Goal: Transaction & Acquisition: Subscribe to service/newsletter

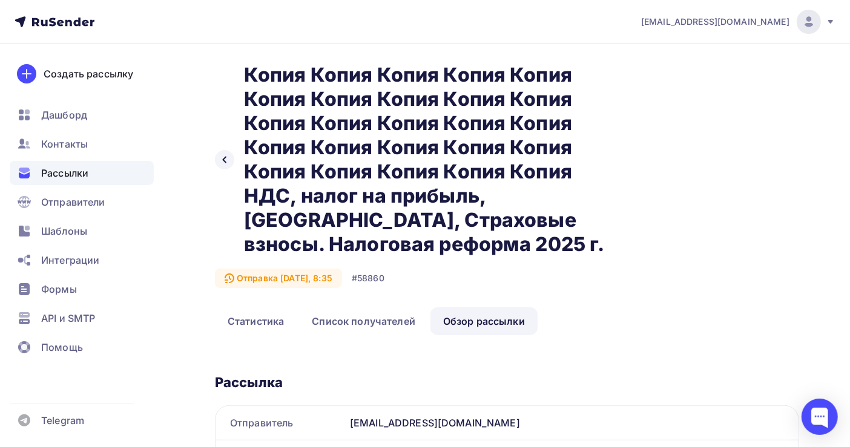
click at [53, 18] on icon at bounding box center [52, 22] width 7 height 8
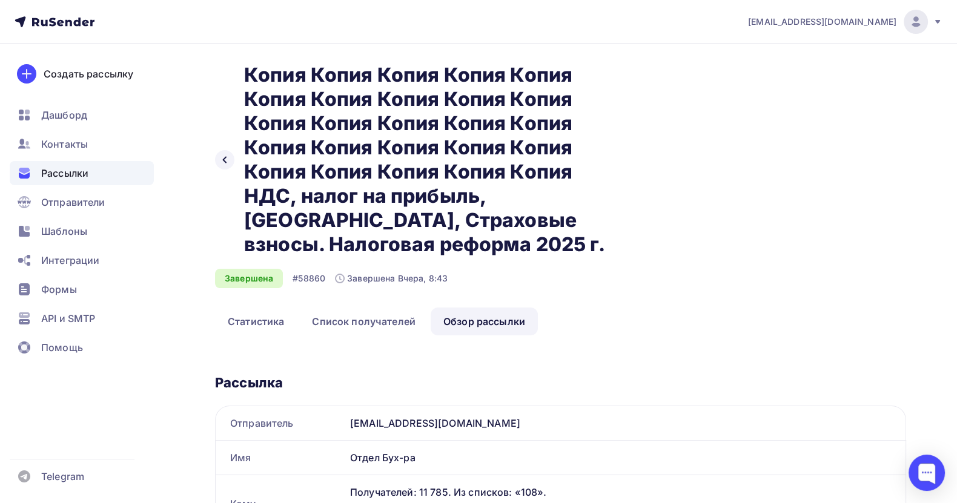
click at [87, 166] on span "Рассылки" at bounding box center [64, 173] width 47 height 15
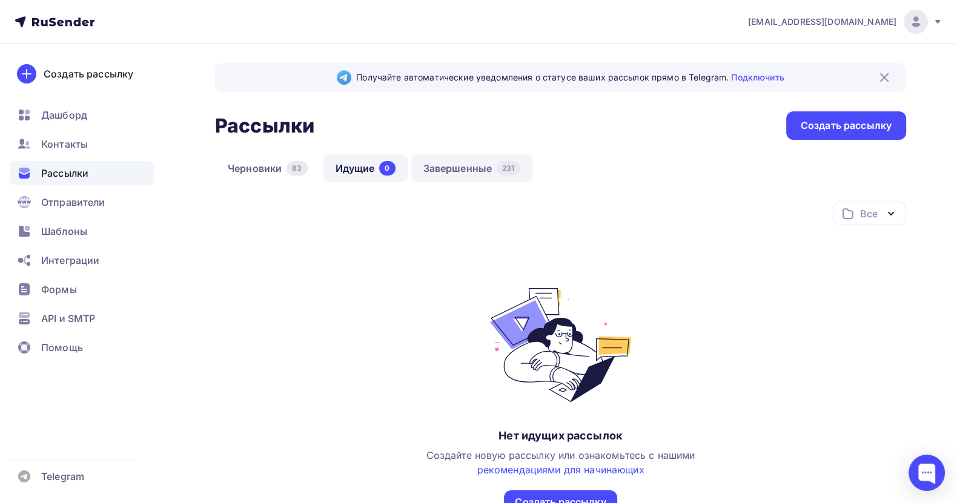
click at [476, 165] on link "Завершенные 231" at bounding box center [471, 168] width 122 height 28
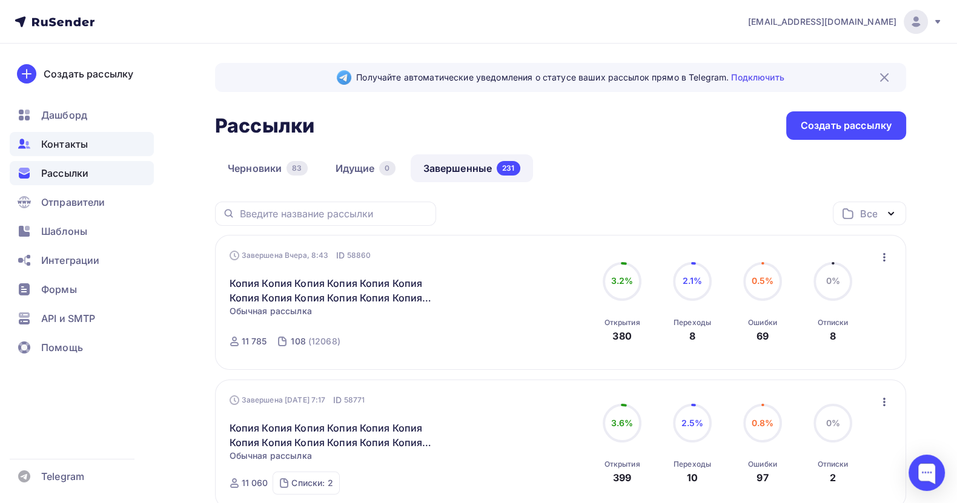
click at [79, 139] on span "Контакты" at bounding box center [64, 144] width 47 height 15
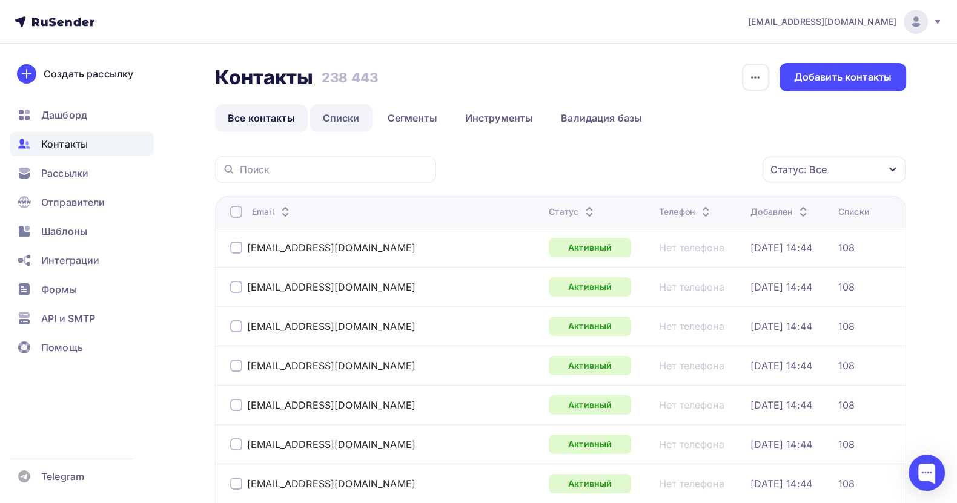
click at [352, 116] on link "Списки" at bounding box center [341, 118] width 62 height 28
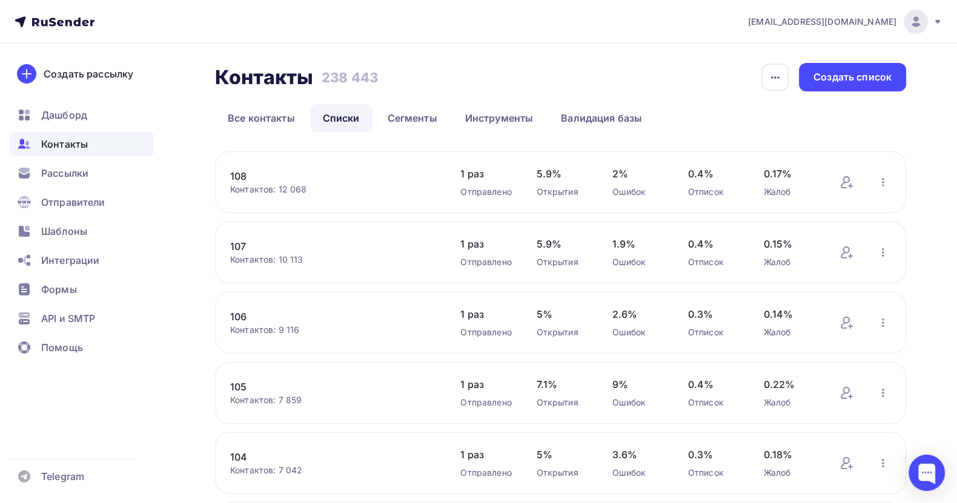
click at [243, 177] on link "108" at bounding box center [333, 176] width 206 height 15
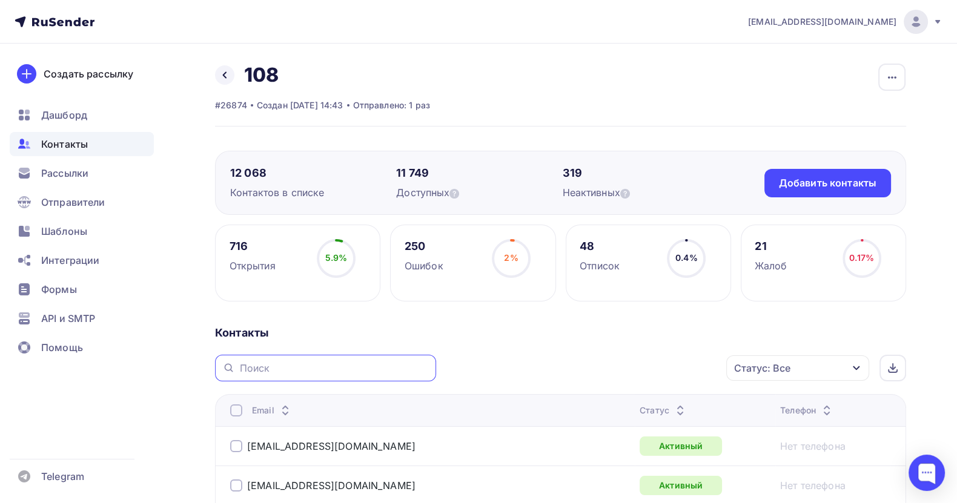
click at [274, 367] on input "text" at bounding box center [334, 367] width 189 height 13
paste input "[EMAIL_ADDRESS][DOMAIN_NAME]"
type input "[EMAIL_ADDRESS][DOMAIN_NAME]"
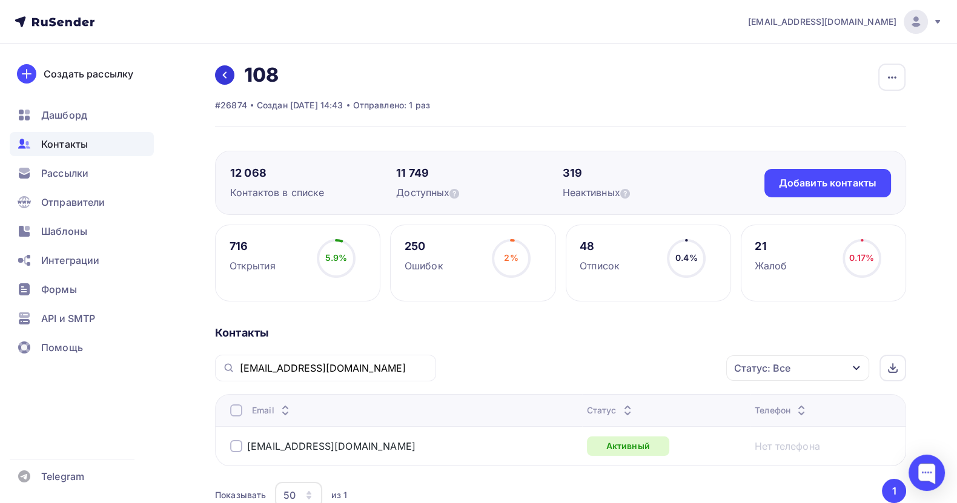
click at [225, 70] on icon at bounding box center [225, 75] width 10 height 10
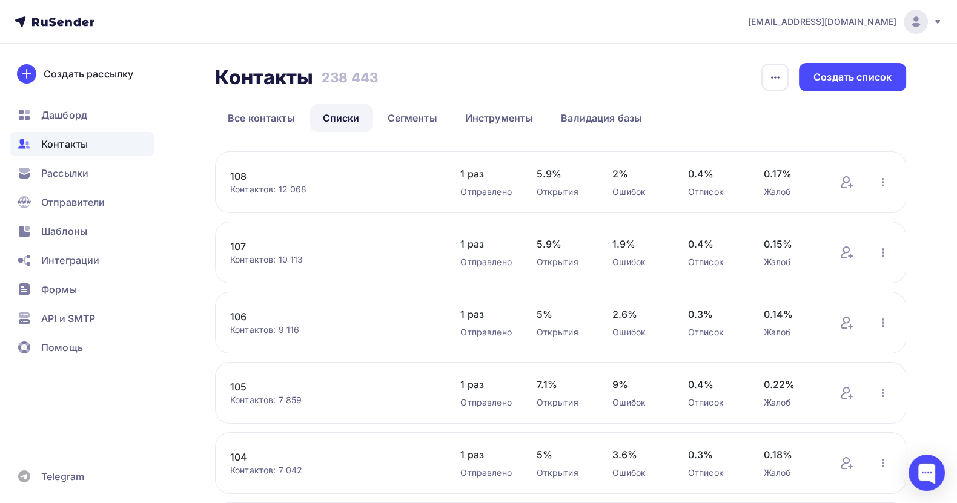
click at [236, 174] on link "108" at bounding box center [333, 176] width 206 height 15
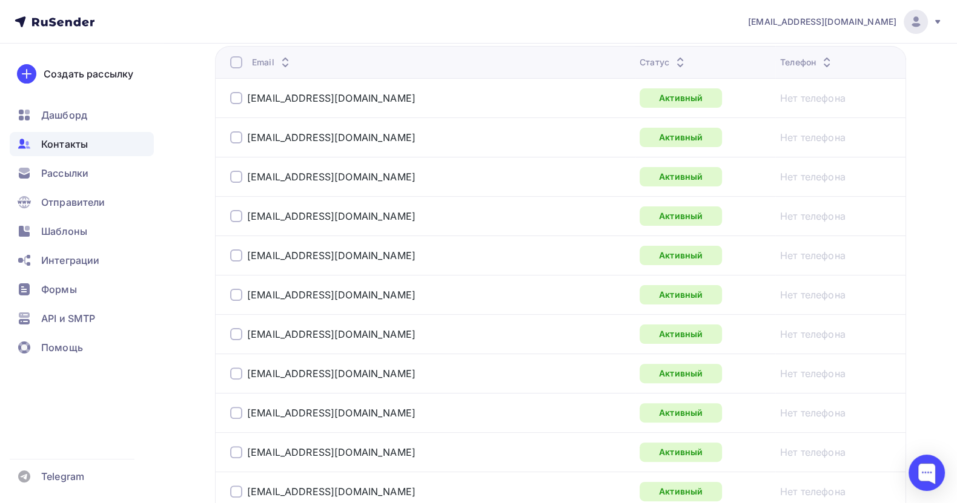
scroll to position [91, 0]
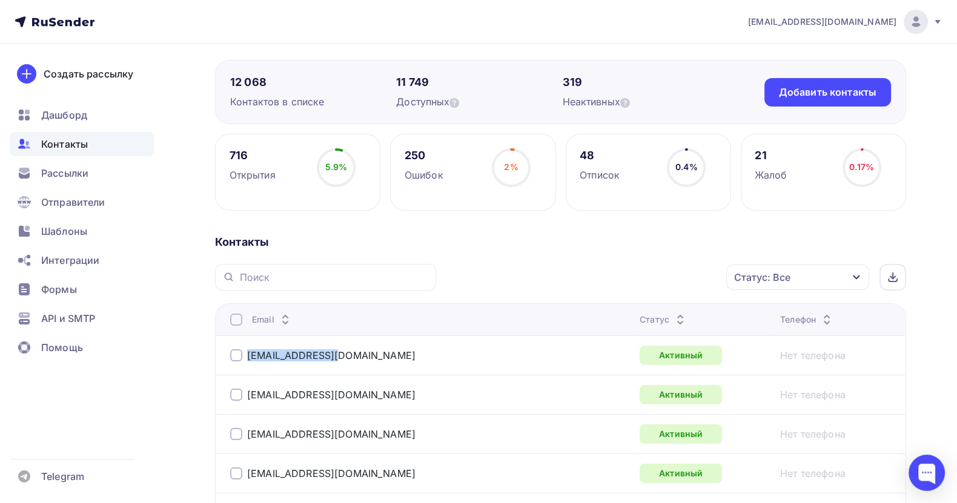
drag, startPoint x: 358, startPoint y: 354, endPoint x: 245, endPoint y: 358, distance: 113.3
click at [245, 358] on div "[EMAIL_ADDRESS][DOMAIN_NAME]" at bounding box center [381, 355] width 303 height 19
copy link "[EMAIL_ADDRESS][DOMAIN_NAME]"
click at [78, 168] on span "Рассылки" at bounding box center [64, 173] width 47 height 15
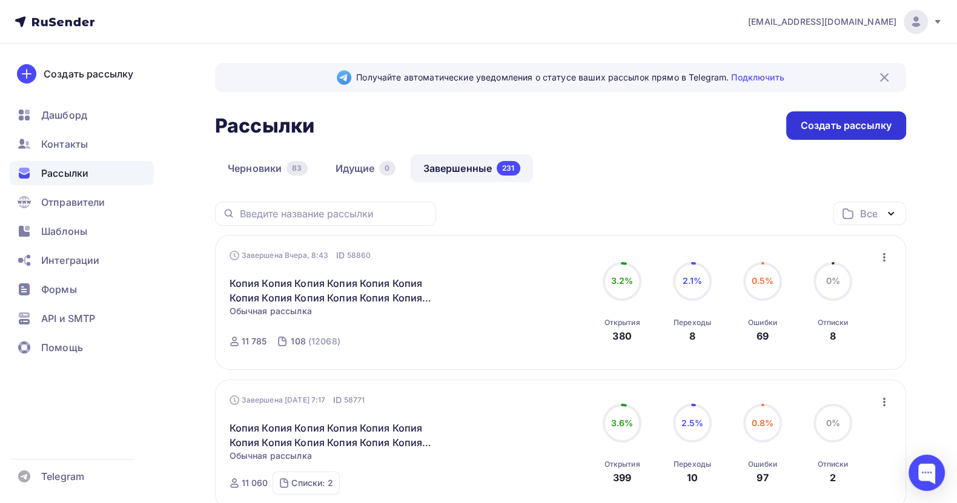
click at [819, 124] on div "Создать рассылку" at bounding box center [845, 126] width 91 height 14
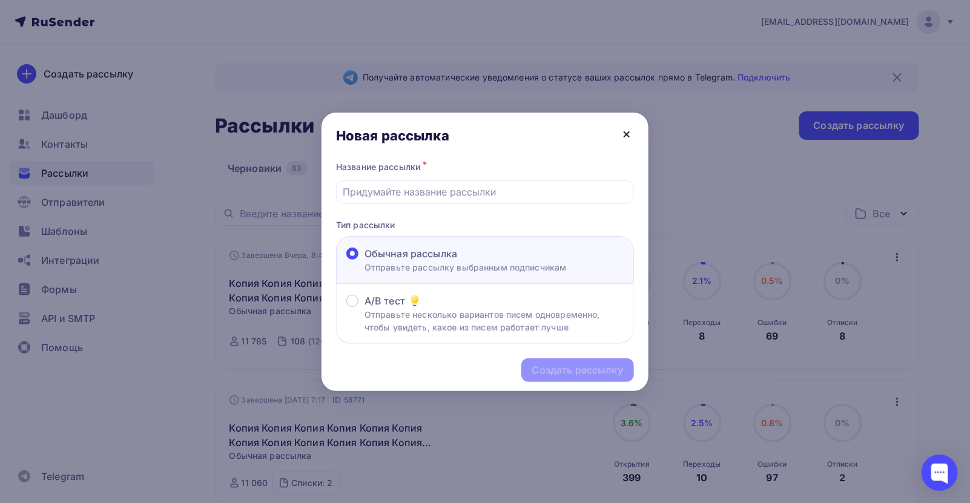
click at [624, 132] on icon at bounding box center [626, 134] width 5 height 5
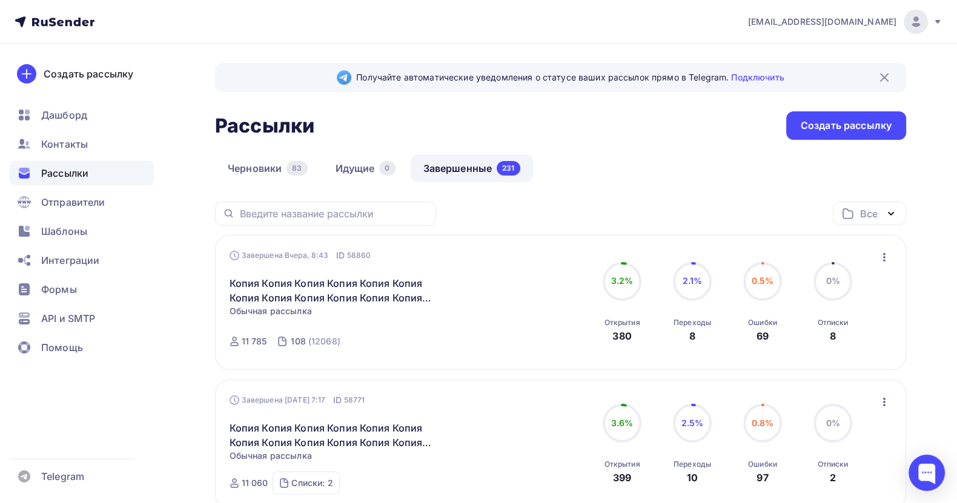
click at [82, 130] on ul "Дашборд Контакты Рассылки Отправители Шаблоны Интеграции Формы API и SMTP Помощь" at bounding box center [82, 234] width 144 height 263
click at [77, 146] on span "Контакты" at bounding box center [64, 144] width 47 height 15
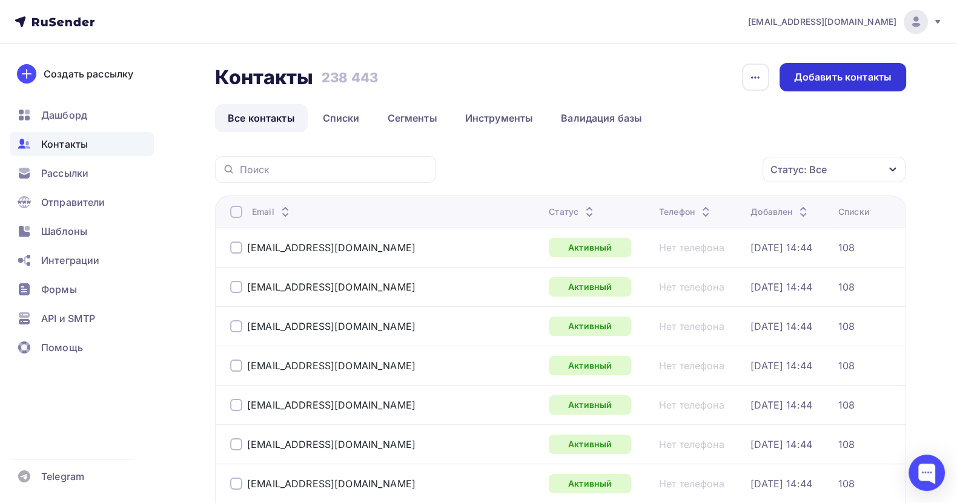
click at [818, 77] on div "Добавить контакты" at bounding box center [842, 77] width 97 height 14
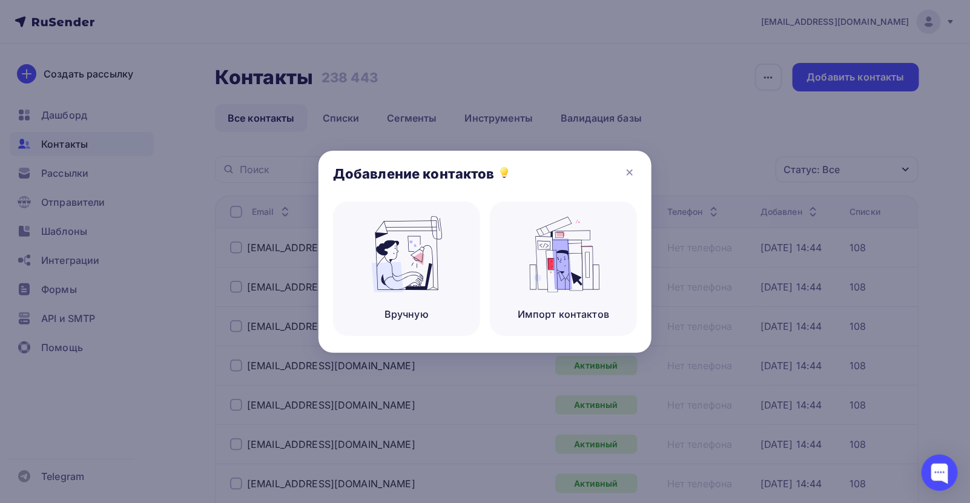
click at [550, 45] on div at bounding box center [485, 251] width 970 height 503
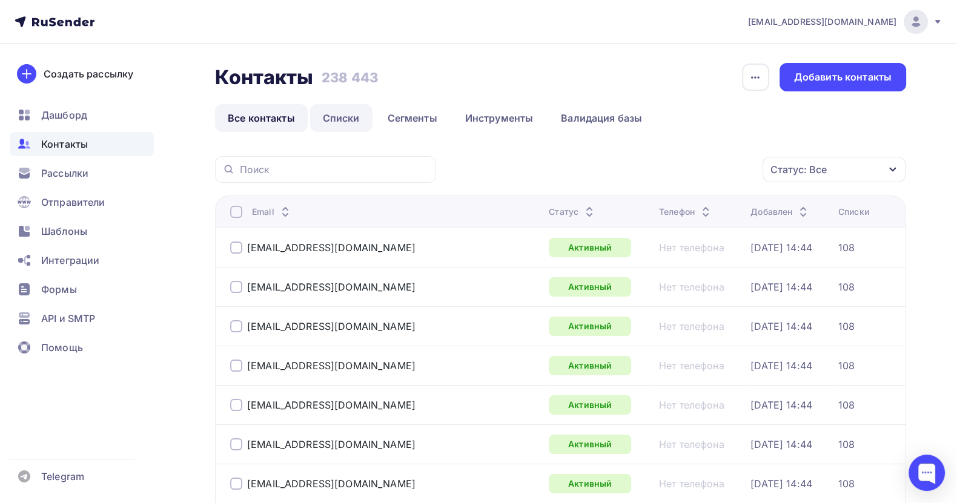
click at [348, 120] on link "Списки" at bounding box center [341, 118] width 62 height 28
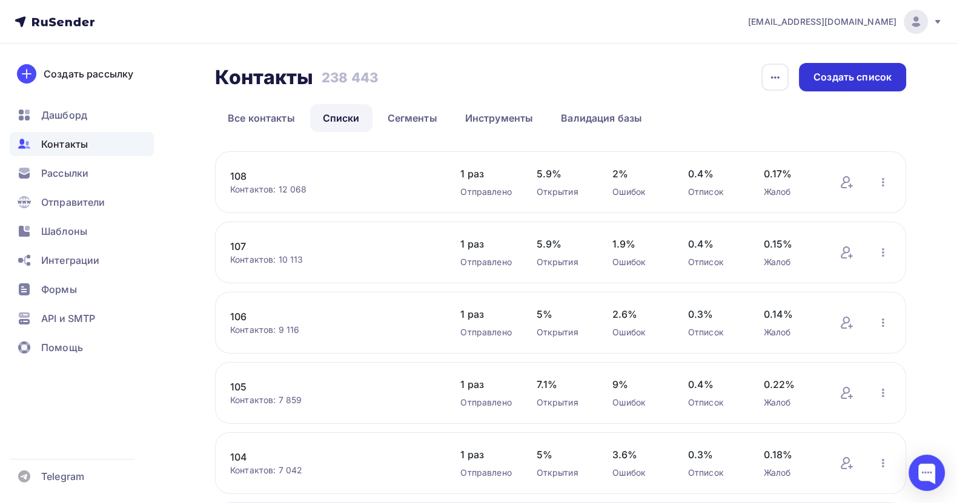
click at [849, 76] on div "Создать список" at bounding box center [852, 77] width 78 height 14
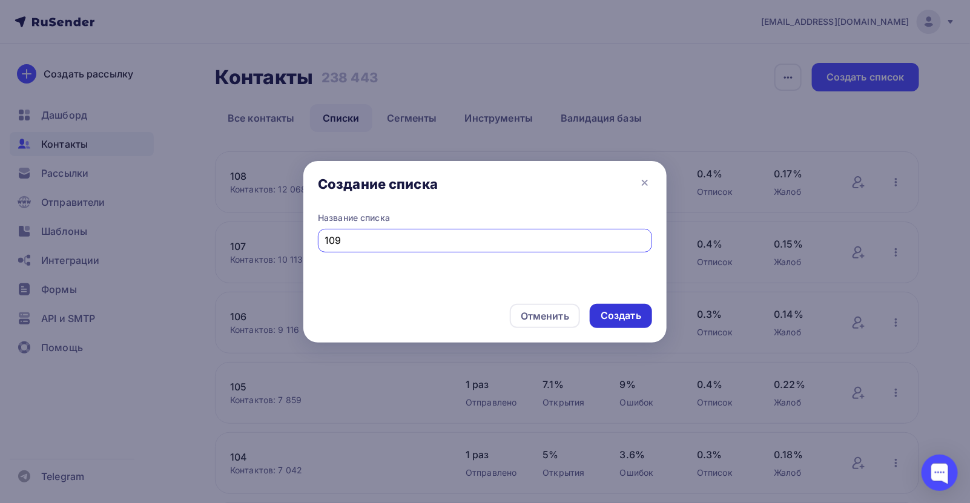
type input "109"
click at [607, 314] on div "Создать" at bounding box center [621, 316] width 41 height 14
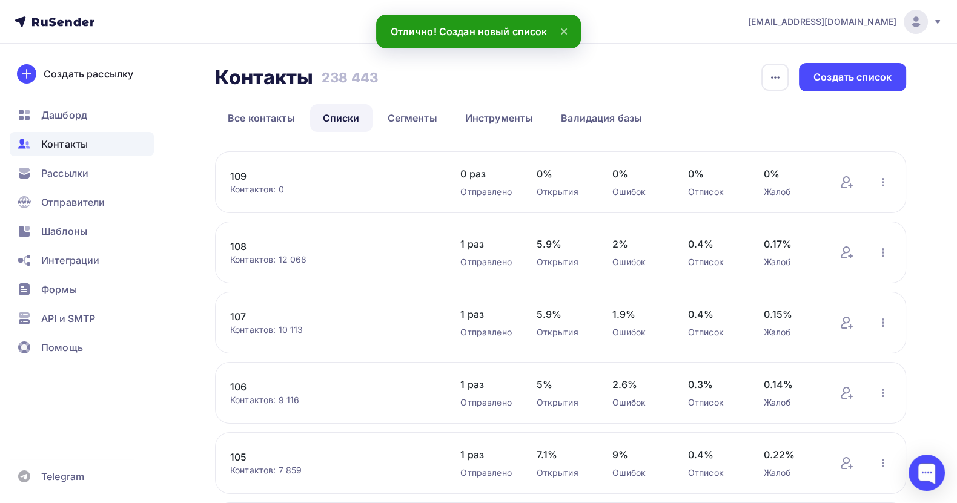
click at [242, 176] on link "109" at bounding box center [333, 176] width 206 height 15
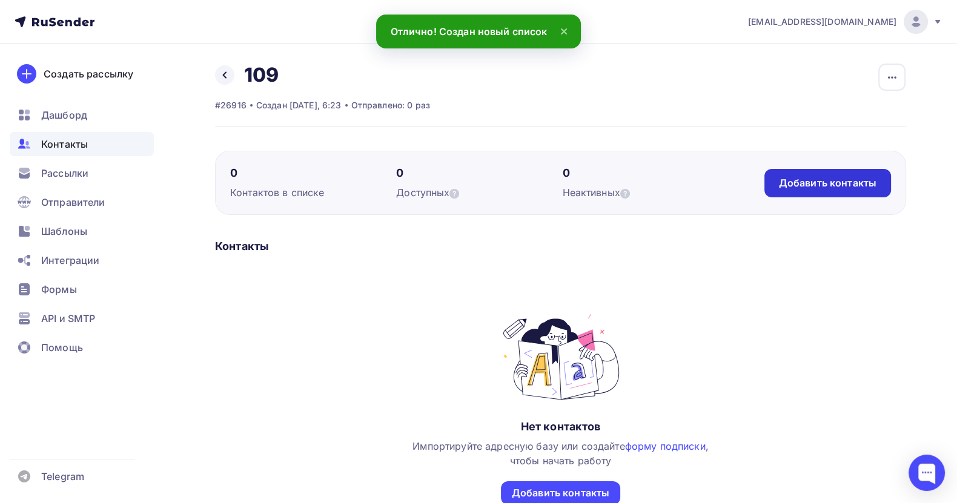
click at [826, 182] on div "Добавить контакты" at bounding box center [827, 183] width 97 height 14
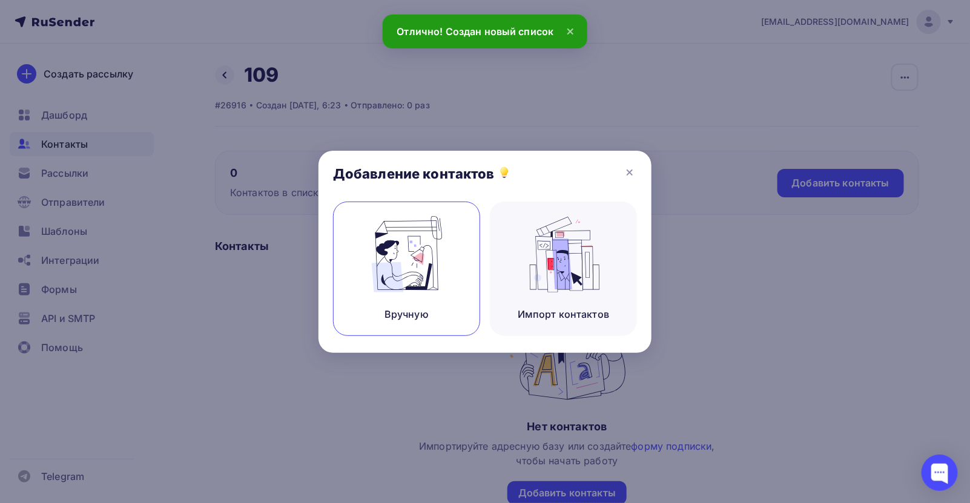
click at [411, 252] on img at bounding box center [406, 254] width 81 height 76
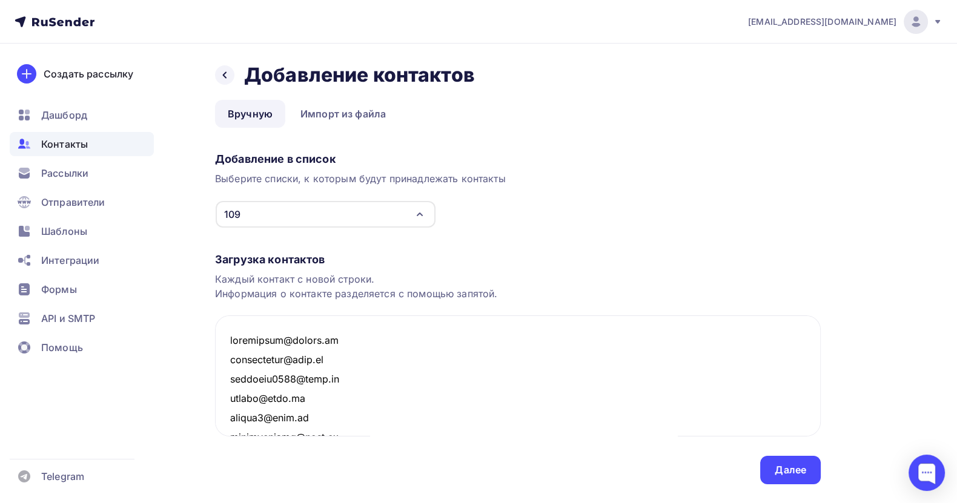
scroll to position [208085, 0]
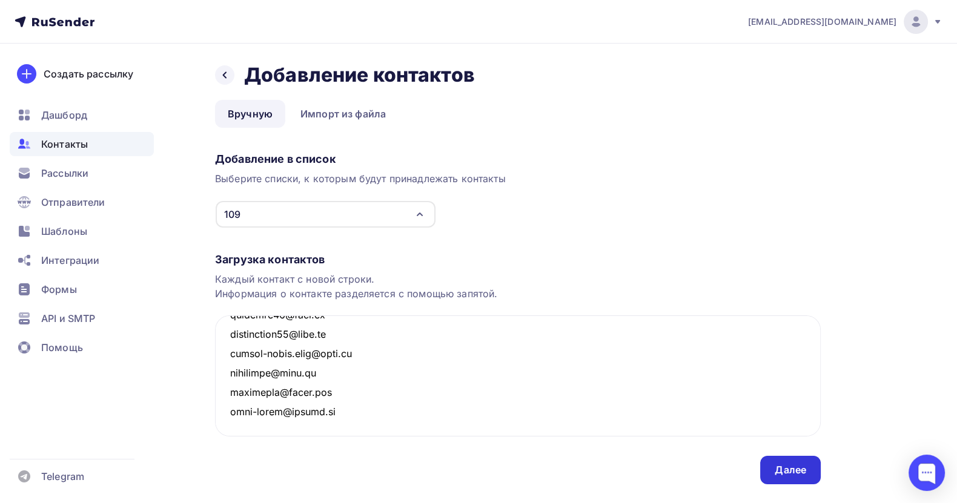
type textarea "[EMAIL_ADDRESS][DOMAIN_NAME] [EMAIL_ADDRESS][DOMAIN_NAME] [EMAIL_ADDRESS][DOMAI…"
click at [787, 447] on div "Далее" at bounding box center [789, 470] width 31 height 14
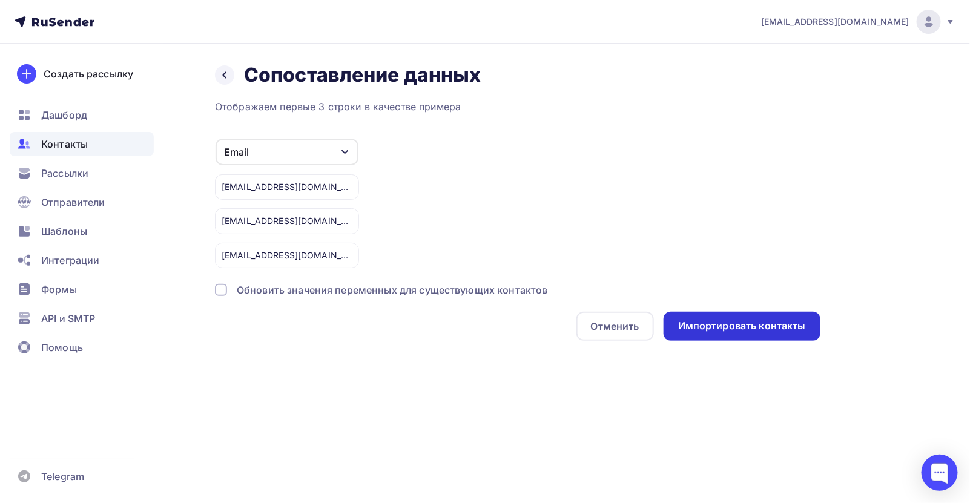
click at [716, 322] on div "Импортировать контакты" at bounding box center [742, 326] width 128 height 14
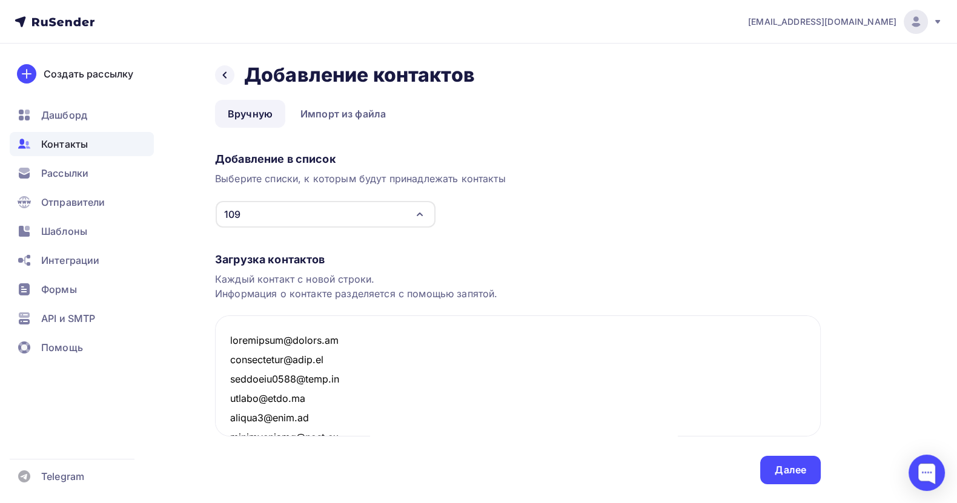
scroll to position [208103, 0]
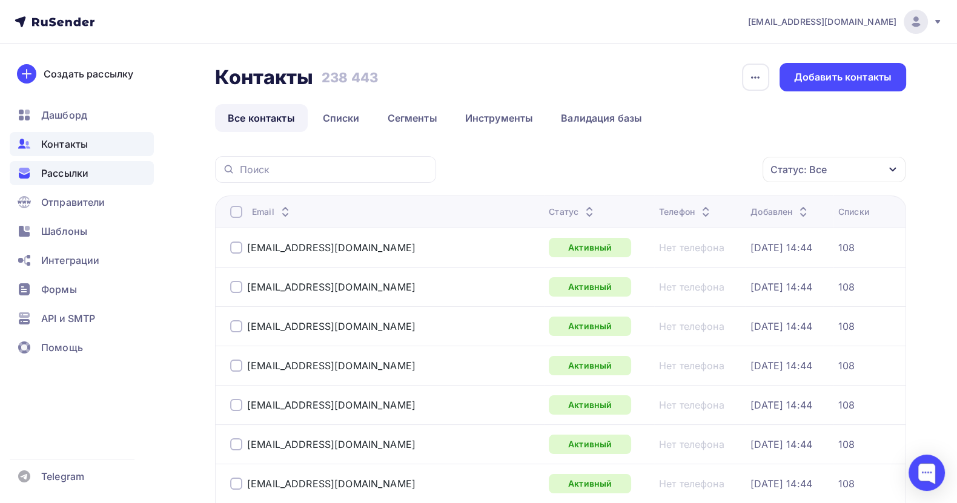
click at [56, 166] on span "Рассылки" at bounding box center [64, 173] width 47 height 15
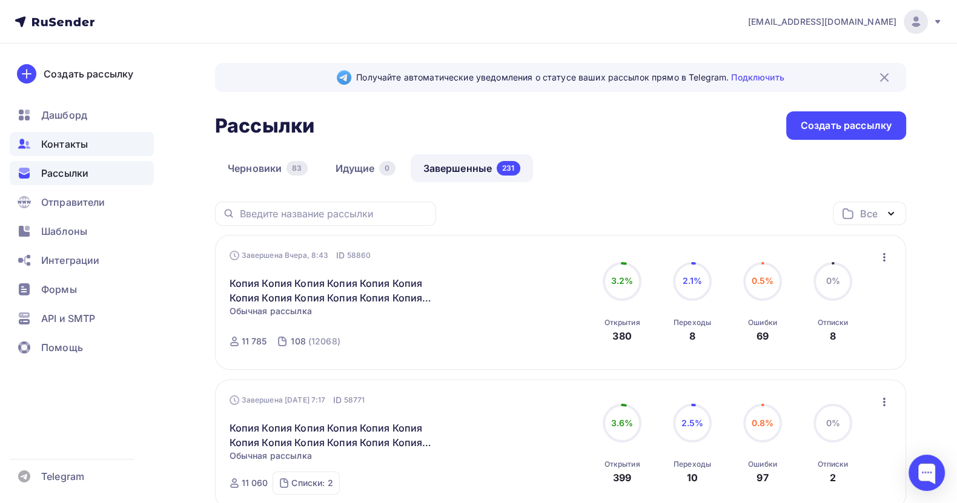
click at [73, 148] on span "Контакты" at bounding box center [64, 144] width 47 height 15
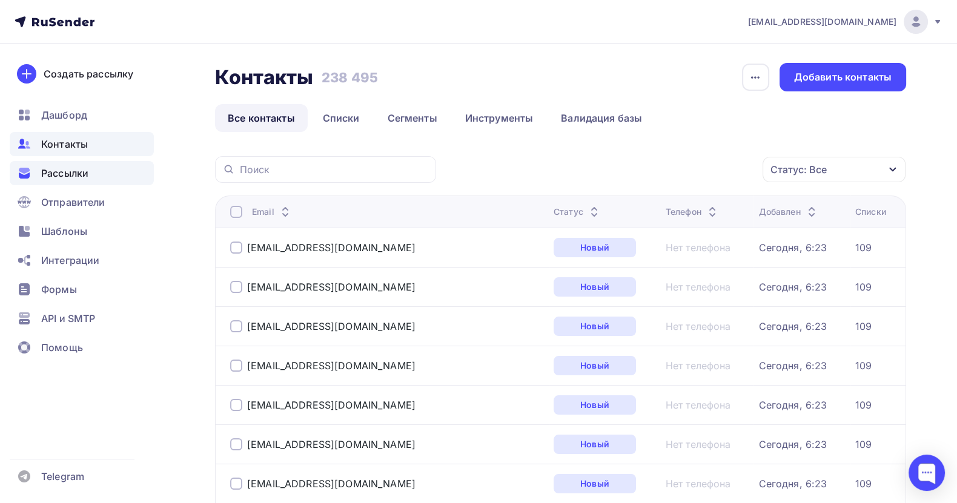
click at [59, 176] on span "Рассылки" at bounding box center [64, 173] width 47 height 15
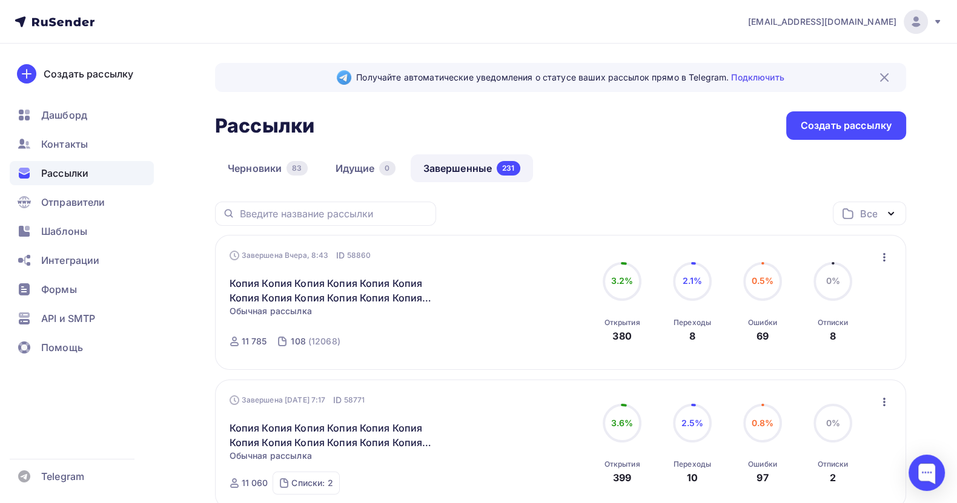
click at [849, 254] on icon "button" at bounding box center [884, 257] width 15 height 15
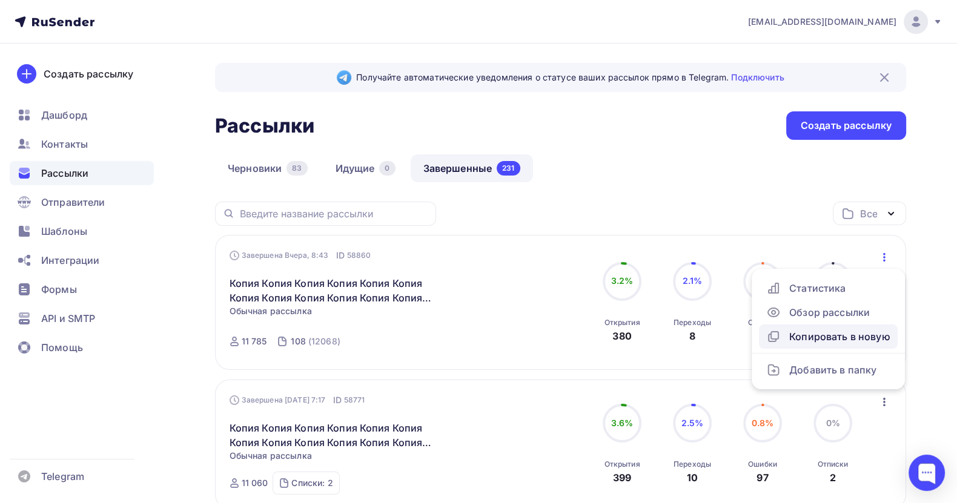
click at [824, 337] on div "Копировать в новую" at bounding box center [828, 336] width 124 height 15
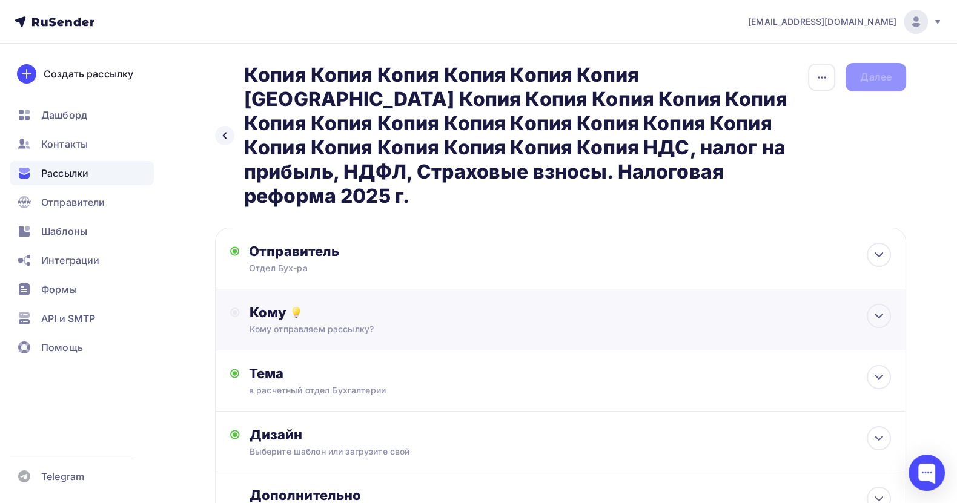
click at [328, 304] on div "Кому" at bounding box center [569, 312] width 641 height 17
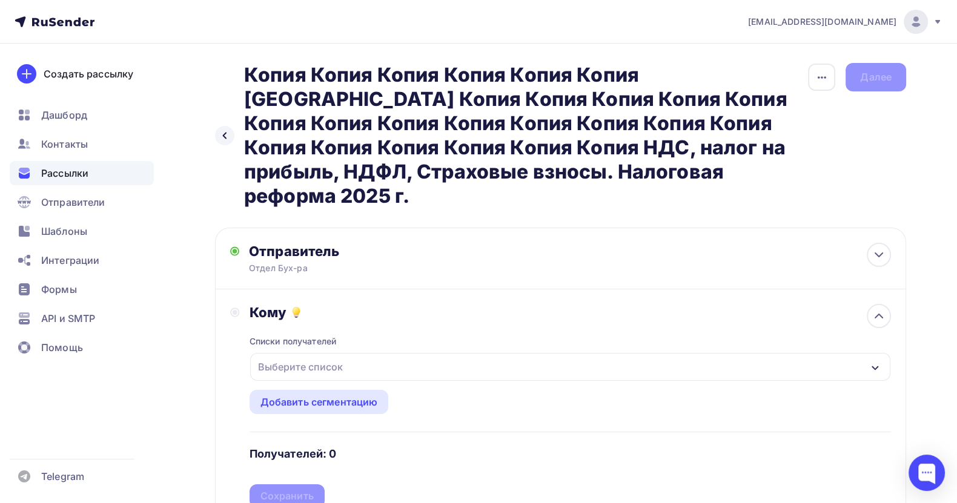
click at [335, 356] on div "Выберите список" at bounding box center [300, 367] width 94 height 22
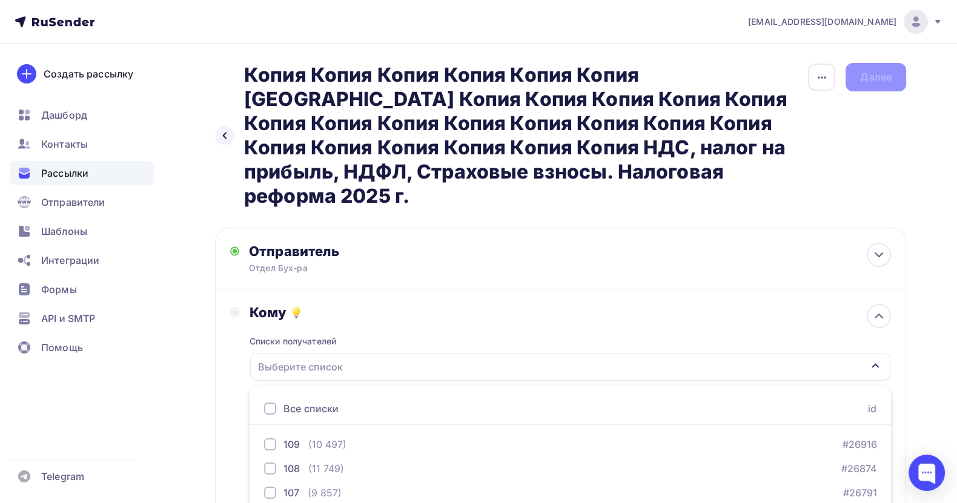
scroll to position [171, 0]
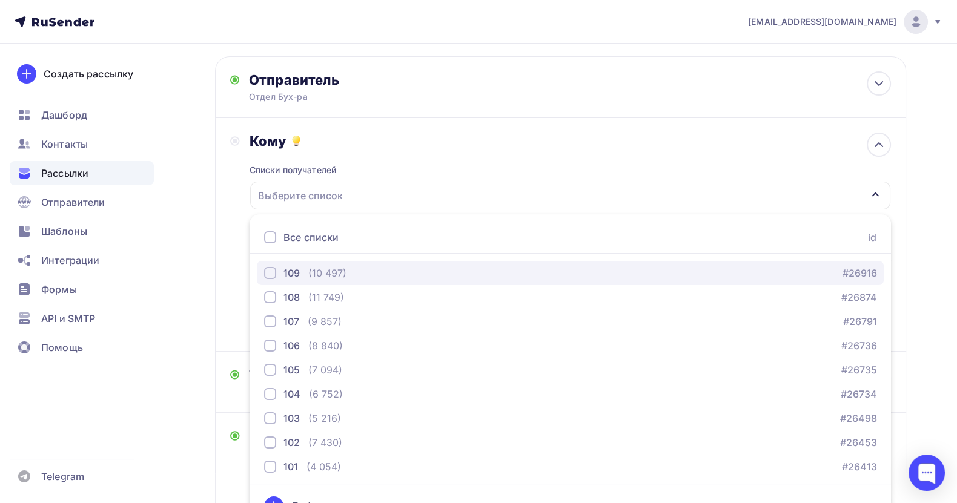
click at [368, 266] on div "109 (10 497) #26916" at bounding box center [570, 273] width 612 height 15
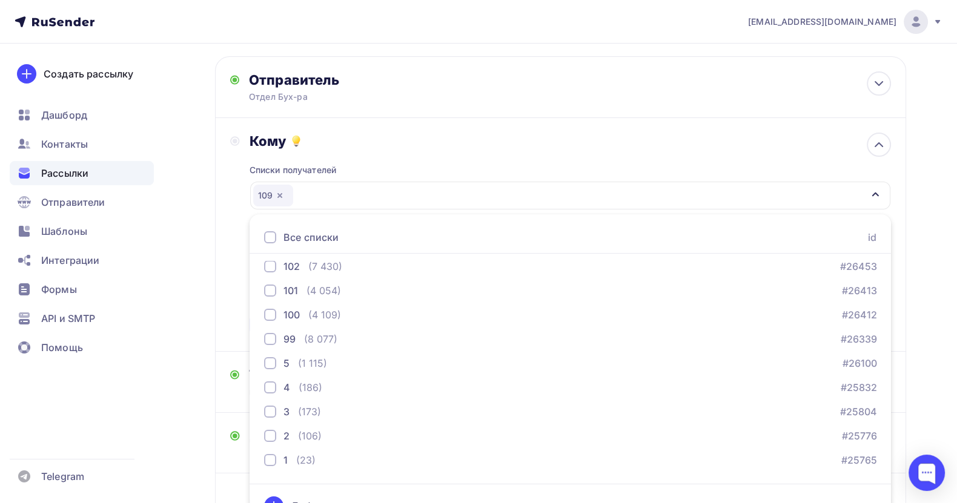
scroll to position [182, 0]
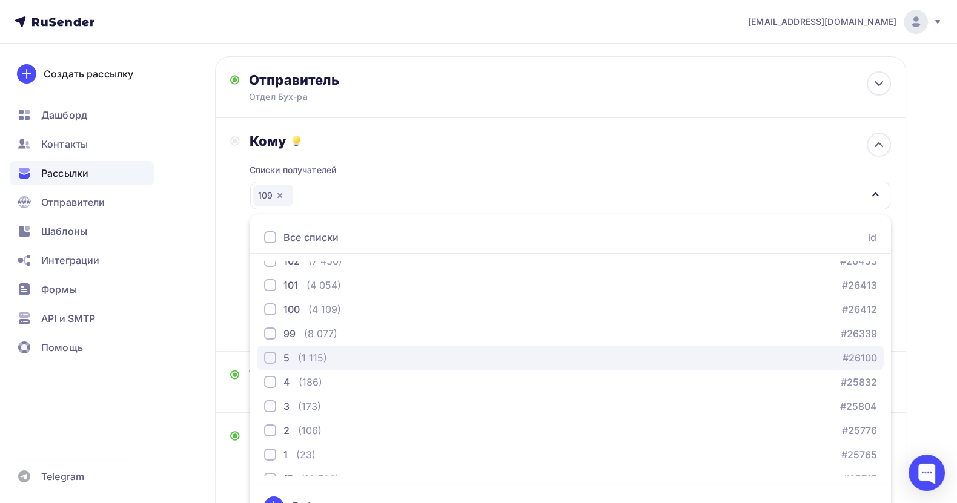
click at [344, 346] on button "5 (1 115) #26100" at bounding box center [570, 358] width 627 height 24
click at [849, 315] on div "Назад Копия Копия Копия Копия Копия Копия Копия Копия Копия Копия Копия Копия […" at bounding box center [478, 242] width 957 height 740
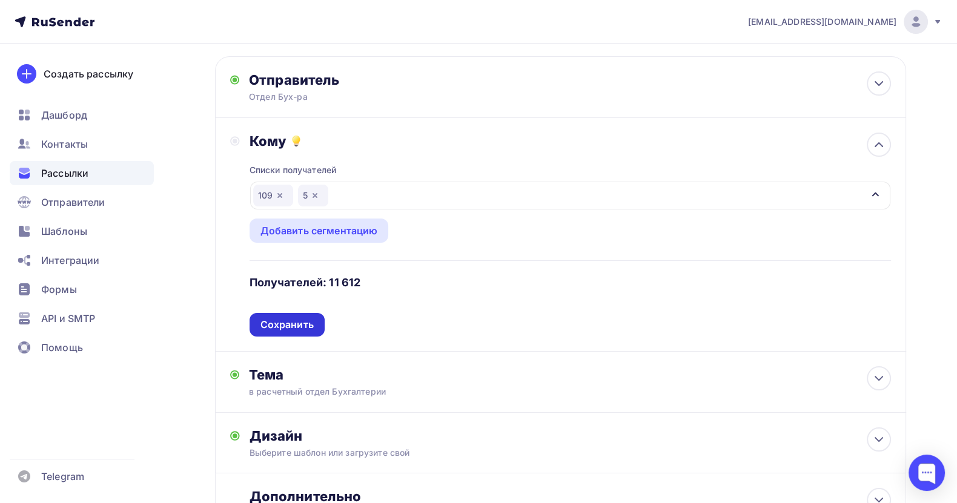
click at [283, 318] on div "Сохранить" at bounding box center [286, 325] width 53 height 14
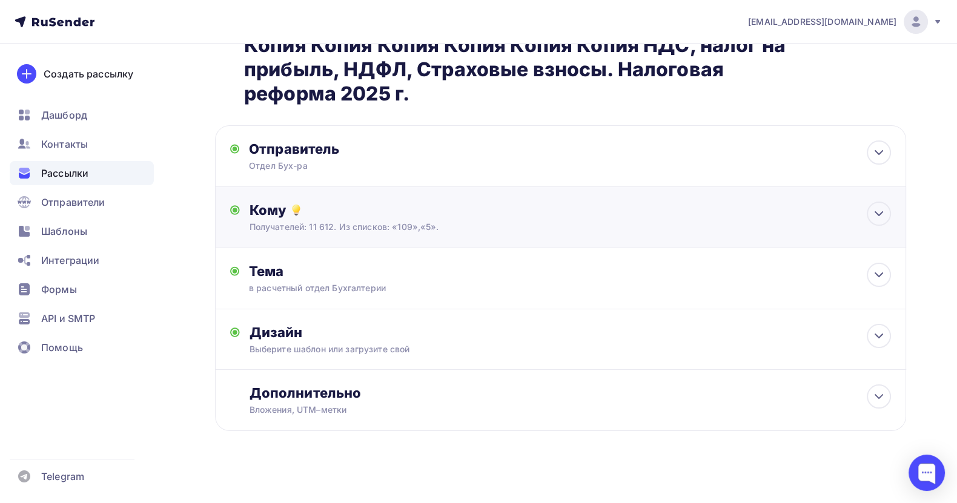
scroll to position [83, 0]
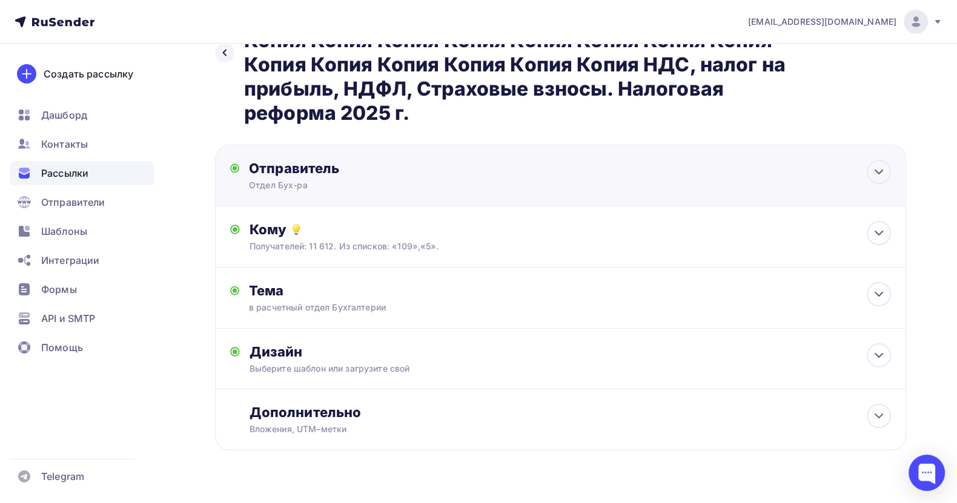
click at [344, 160] on div "Отправитель Отдел Бух-ра Email * [EMAIL_ADDRESS][DOMAIN_NAME] [EMAIL_ADDRESS][D…" at bounding box center [380, 175] width 262 height 31
type input "Отдел Бух-ра"
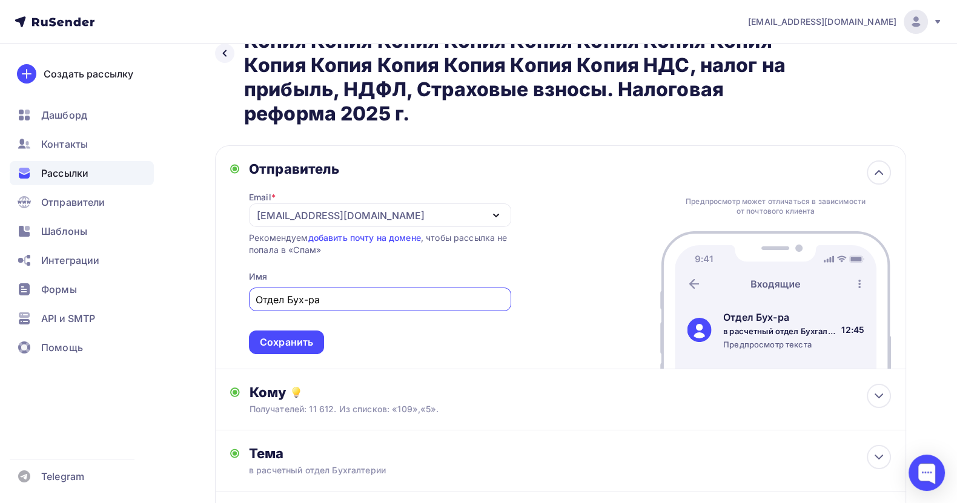
scroll to position [0, 0]
click at [291, 336] on div "Сохранить" at bounding box center [286, 343] width 53 height 14
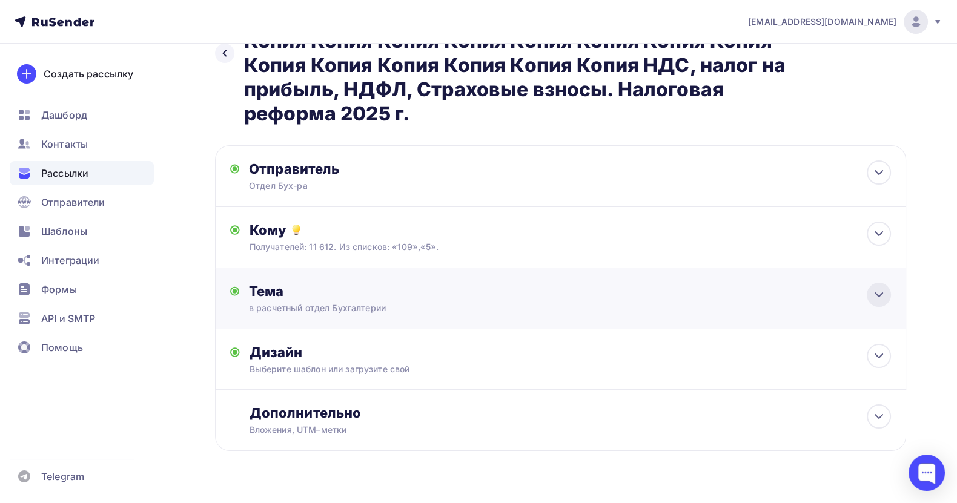
drag, startPoint x: 886, startPoint y: 266, endPoint x: 870, endPoint y: 263, distance: 16.2
click at [849, 283] on div at bounding box center [878, 295] width 24 height 24
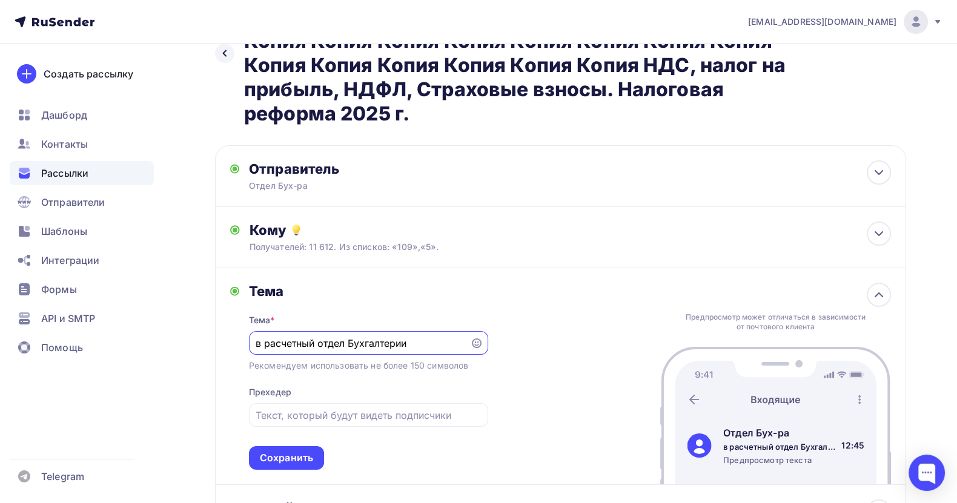
drag, startPoint x: 419, startPoint y: 318, endPoint x: 214, endPoint y: 318, distance: 205.2
click at [214, 318] on div "Назад Копия Копия Копия Копия Копия Копия Копия Копия Копия Копия Копия Копия […" at bounding box center [478, 323] width 957 height 724
paste input "ень Кадровых решений: Трудовое право и кадровое"
type input "День Кадровых решений: Трудовое право и кадровое"
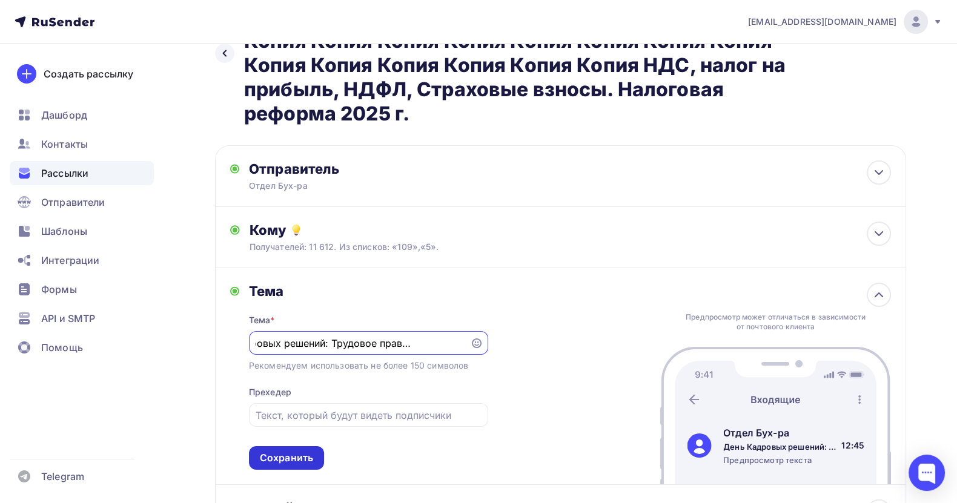
click at [289, 447] on div "Сохранить" at bounding box center [286, 458] width 53 height 14
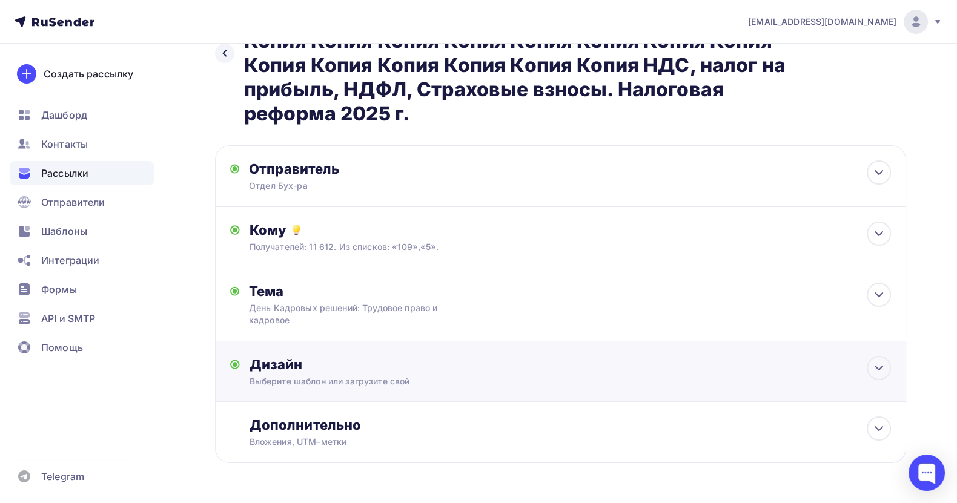
scroll to position [0, 0]
click at [849, 361] on icon at bounding box center [878, 368] width 15 height 15
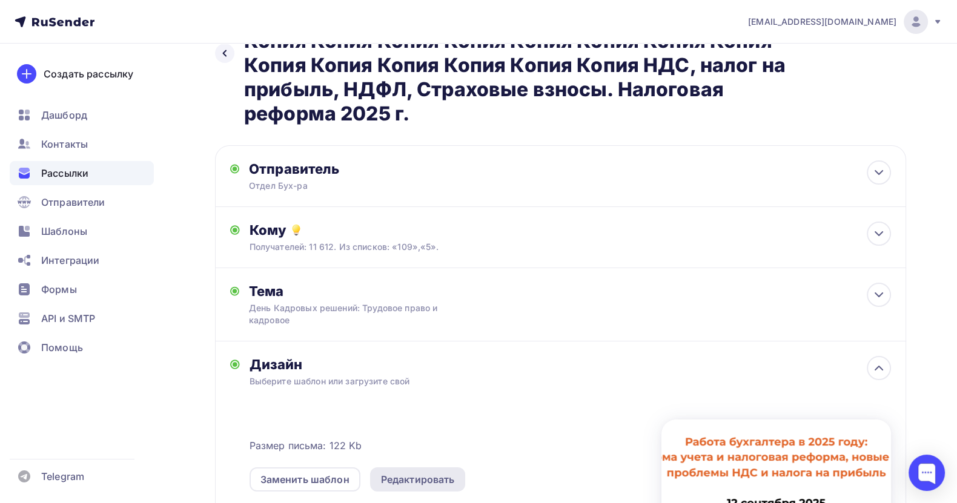
click at [409, 447] on div "Редактировать" at bounding box center [418, 479] width 96 height 24
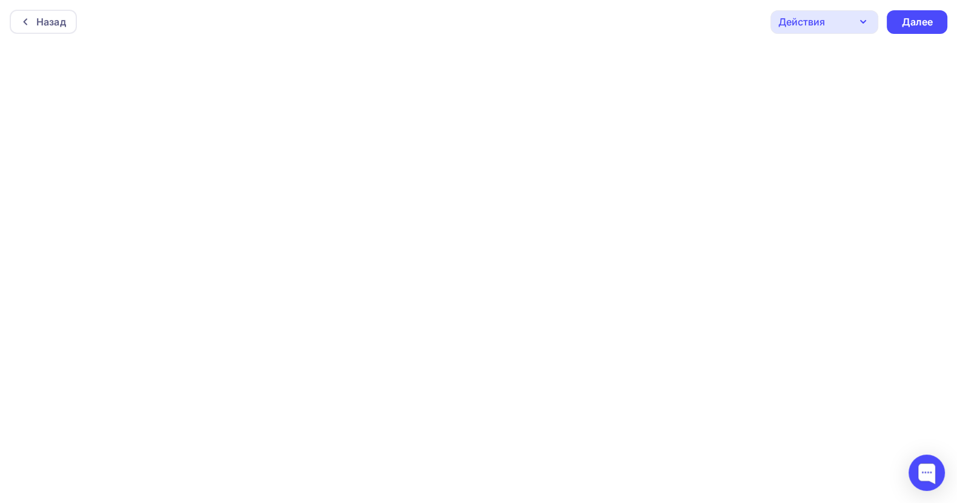
scroll to position [3, 0]
click at [849, 21] on div "Далее" at bounding box center [916, 19] width 31 height 14
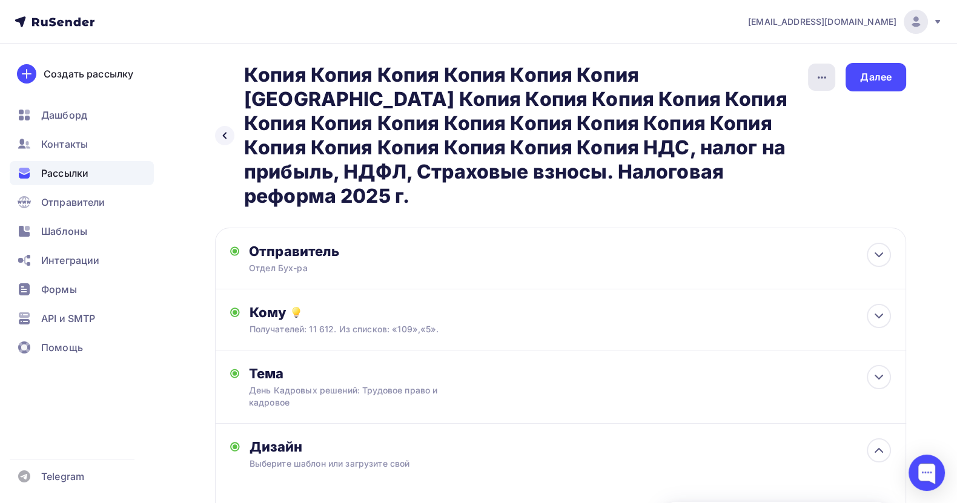
click at [820, 76] on icon "button" at bounding box center [821, 77] width 15 height 15
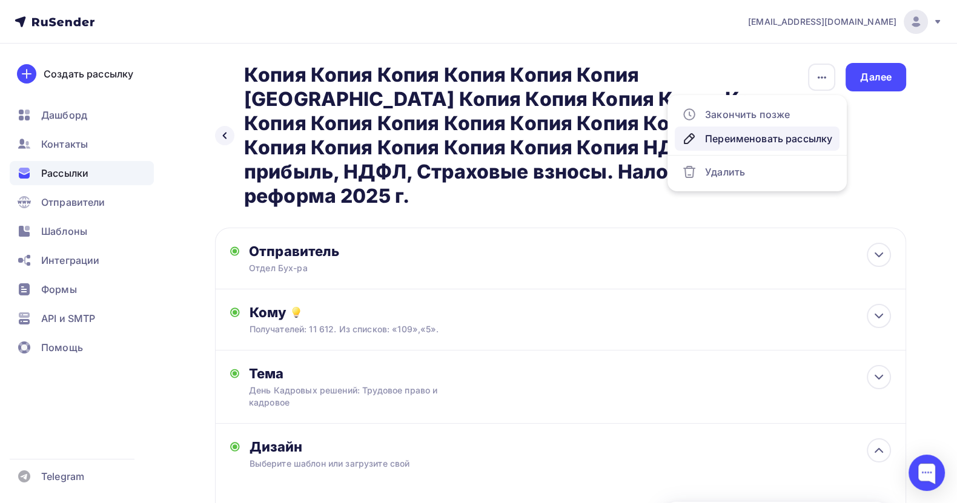
click at [745, 137] on div "Переименовать рассылку" at bounding box center [757, 138] width 150 height 15
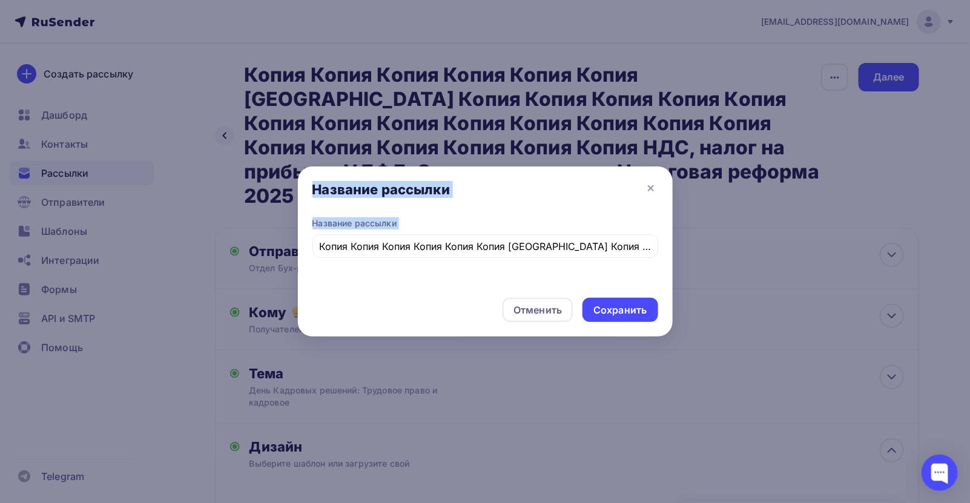
drag, startPoint x: 653, startPoint y: 244, endPoint x: 249, endPoint y: 243, distance: 404.4
click at [249, 243] on div "Название рассылки Название рассылки Копия Копия Копия Копия Копия [GEOGRAPHIC_D…" at bounding box center [485, 251] width 970 height 503
drag, startPoint x: 249, startPoint y: 243, endPoint x: 345, endPoint y: 249, distance: 96.5
click at [345, 249] on input "Копия Копия Копия Копия Копия Копия [GEOGRAPHIC_DATA] Копия Копия Копия Копия К…" at bounding box center [485, 246] width 332 height 15
click at [329, 246] on input "Копия Копия Копия Копия Копия Копия [GEOGRAPHIC_DATA] Копия Копия Копия Копия К…" at bounding box center [485, 246] width 332 height 15
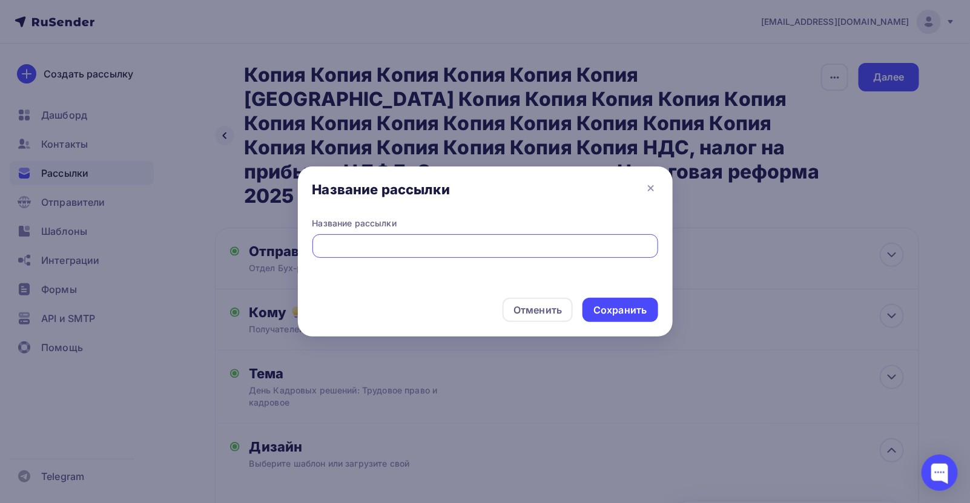
scroll to position [0, 866]
drag, startPoint x: 371, startPoint y: 248, endPoint x: 675, endPoint y: 248, distance: 304.5
click at [675, 248] on div "Название рассылки Название рассылки Копия Копия Копия Копия Копия [GEOGRAPHIC_D…" at bounding box center [485, 251] width 970 height 503
type input "[PERSON_NAME]"
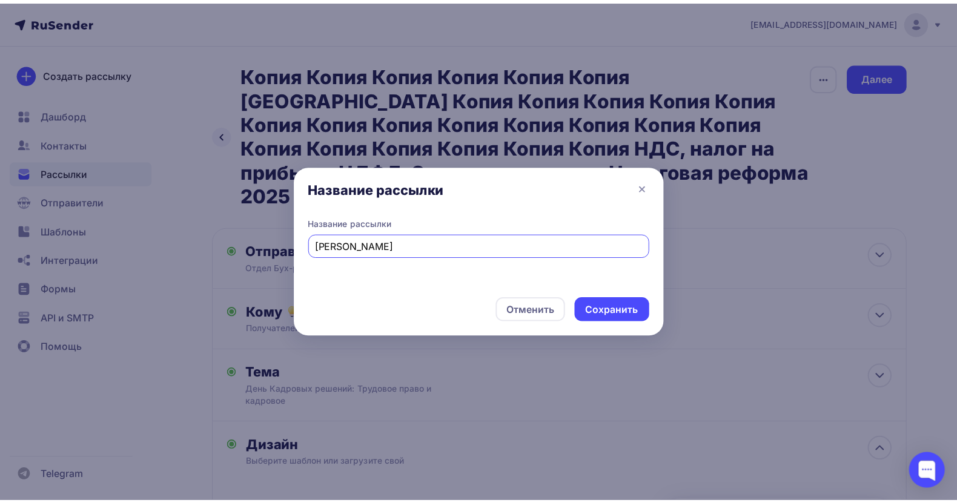
scroll to position [0, 0]
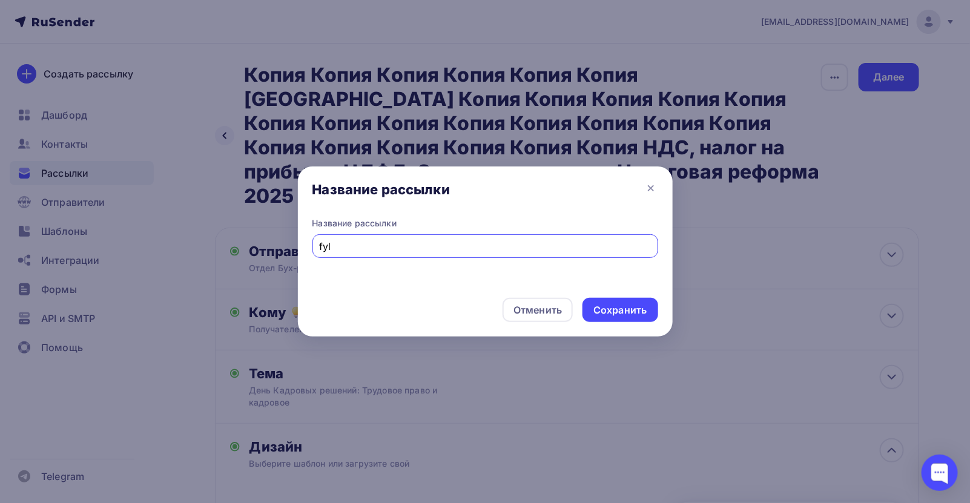
drag, startPoint x: 346, startPoint y: 242, endPoint x: 318, endPoint y: 249, distance: 28.8
click at [319, 249] on input "fyl" at bounding box center [485, 246] width 332 height 15
type input "[PERSON_NAME]"
click at [618, 315] on div "Сохранить" at bounding box center [619, 310] width 53 height 14
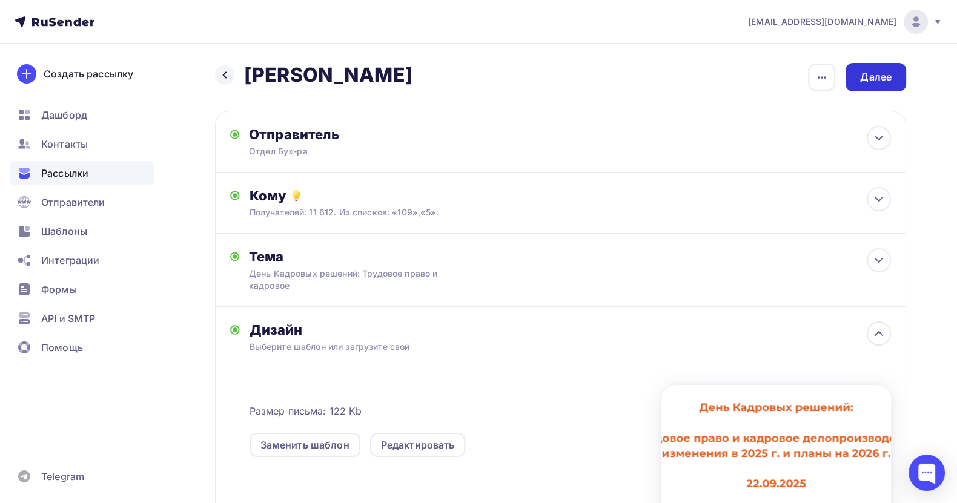
click at [849, 73] on div "Далее" at bounding box center [875, 77] width 31 height 14
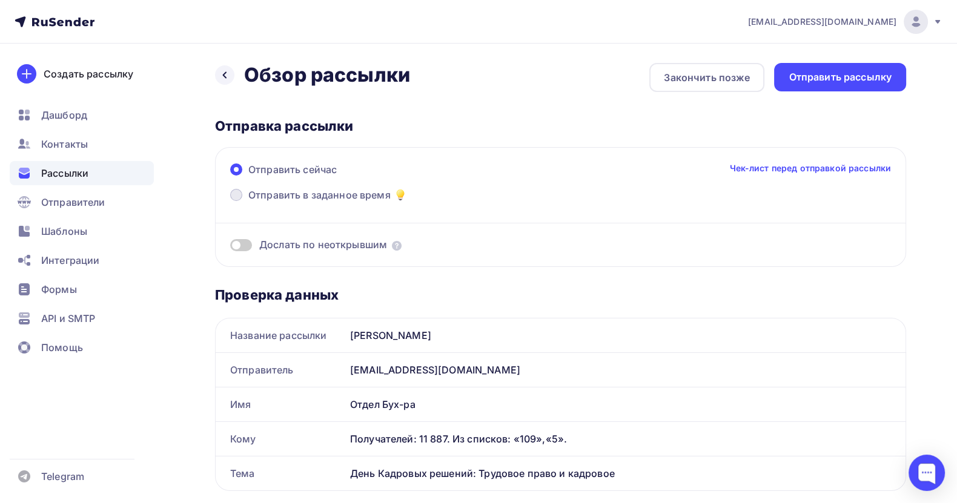
click at [264, 197] on span "Отправить в заданное время" at bounding box center [319, 195] width 142 height 15
click at [248, 202] on input "Отправить в заданное время" at bounding box center [248, 202] width 0 height 0
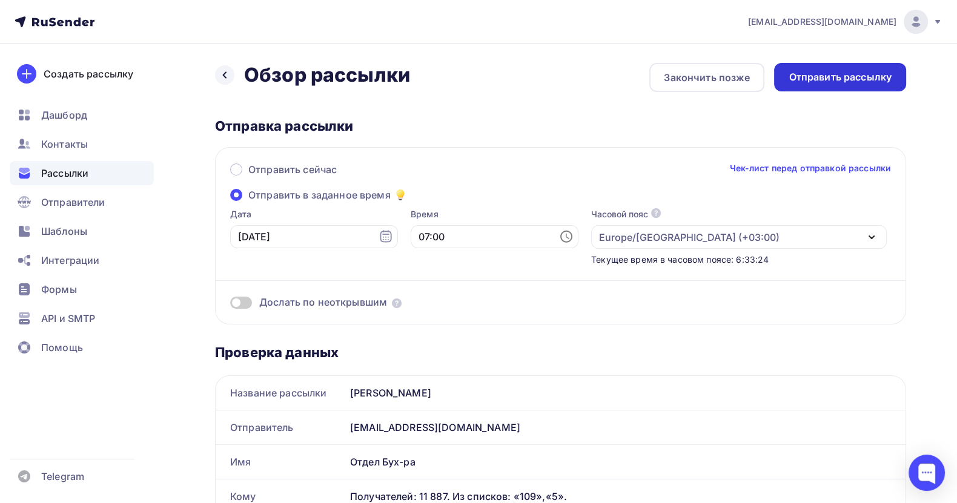
click at [819, 77] on div "Отправить рассылку" at bounding box center [839, 77] width 103 height 14
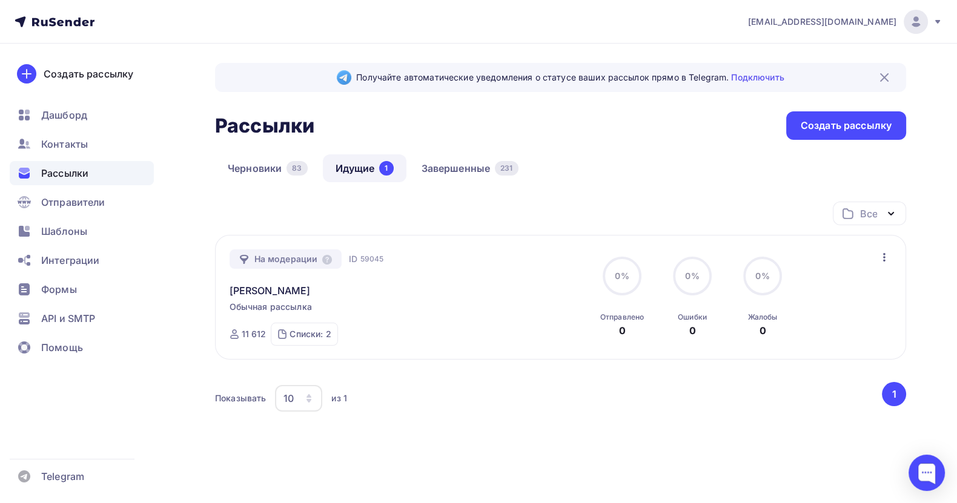
click at [849, 258] on icon "button" at bounding box center [884, 257] width 15 height 15
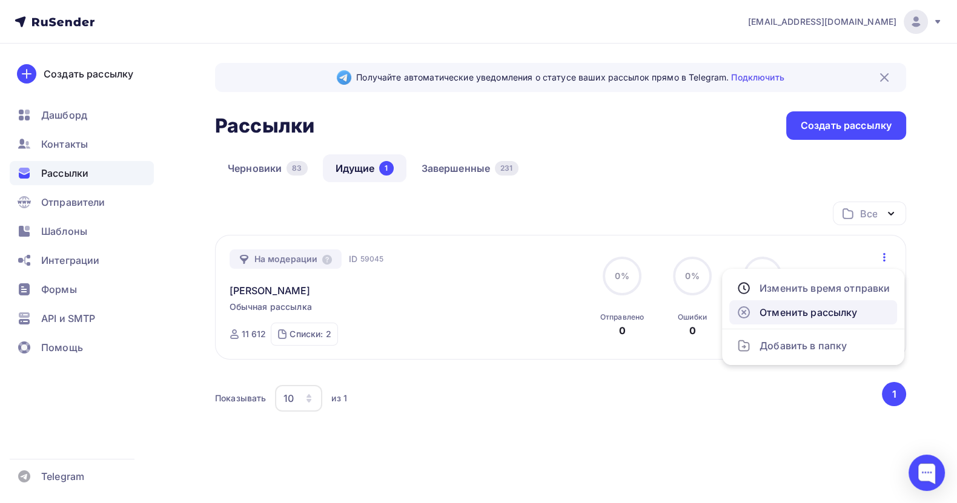
click at [822, 315] on div "Отменить рассылку" at bounding box center [812, 312] width 153 height 15
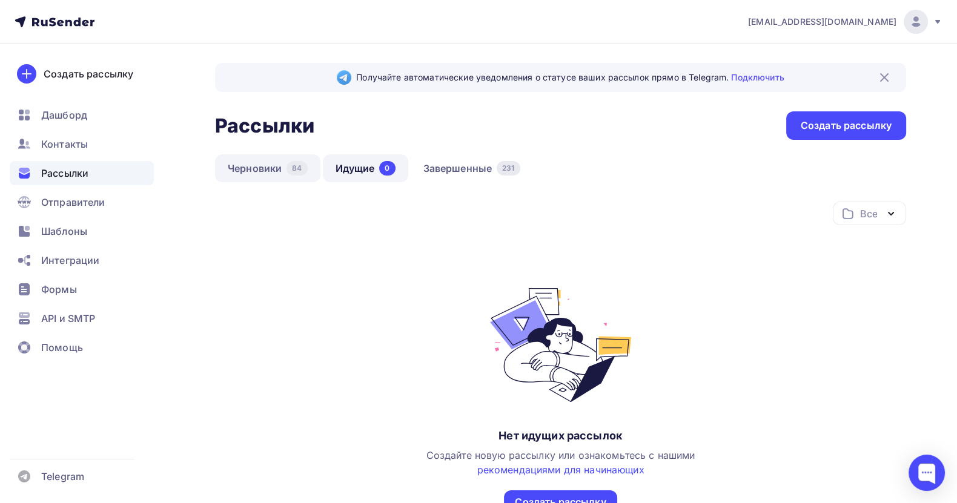
click at [265, 162] on link "Черновики 84" at bounding box center [267, 168] width 105 height 28
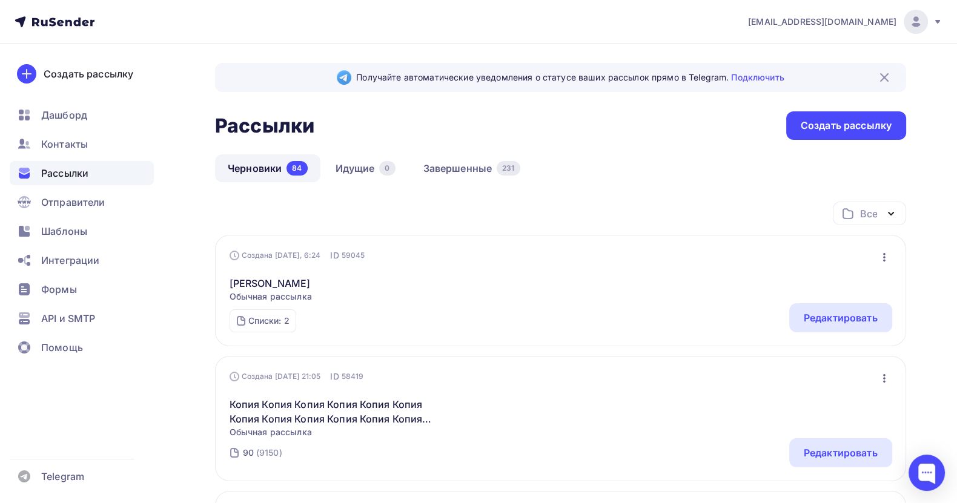
click at [849, 254] on icon "button" at bounding box center [884, 257] width 15 height 15
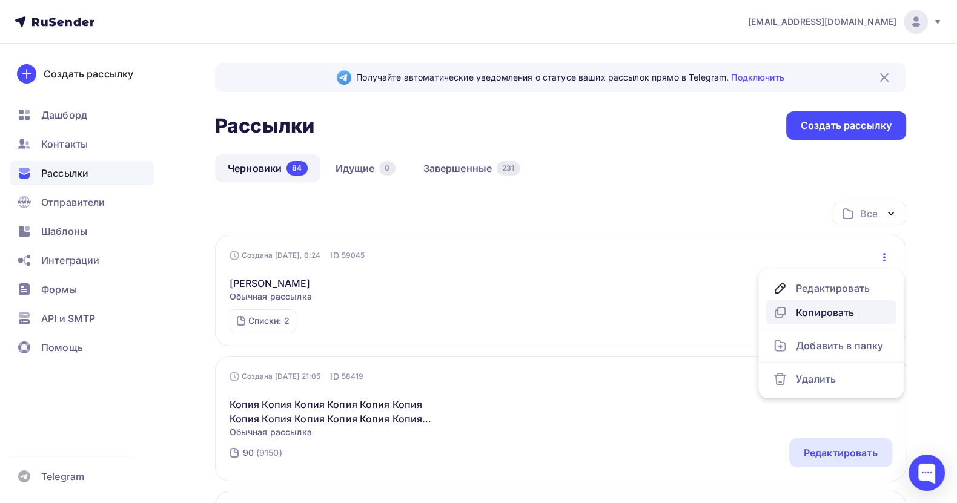
click at [840, 309] on div "Копировать" at bounding box center [831, 312] width 116 height 15
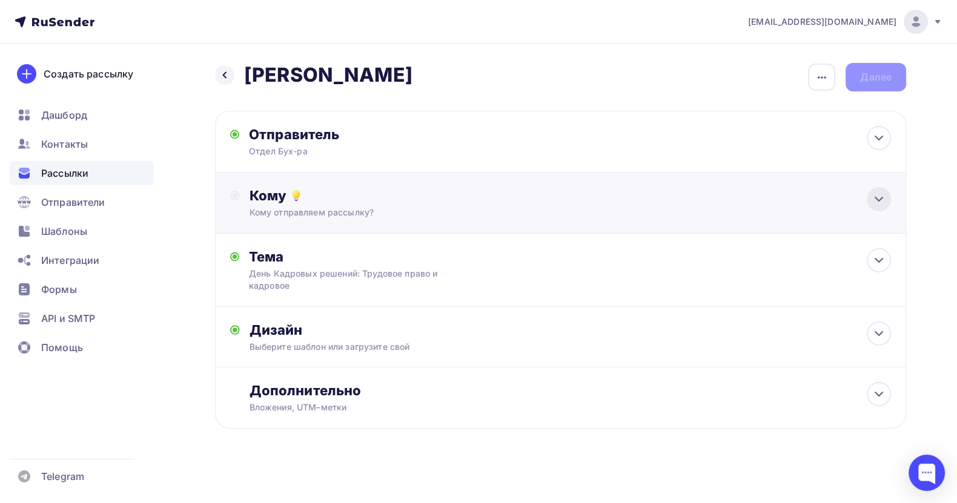
click at [849, 198] on div at bounding box center [878, 199] width 24 height 24
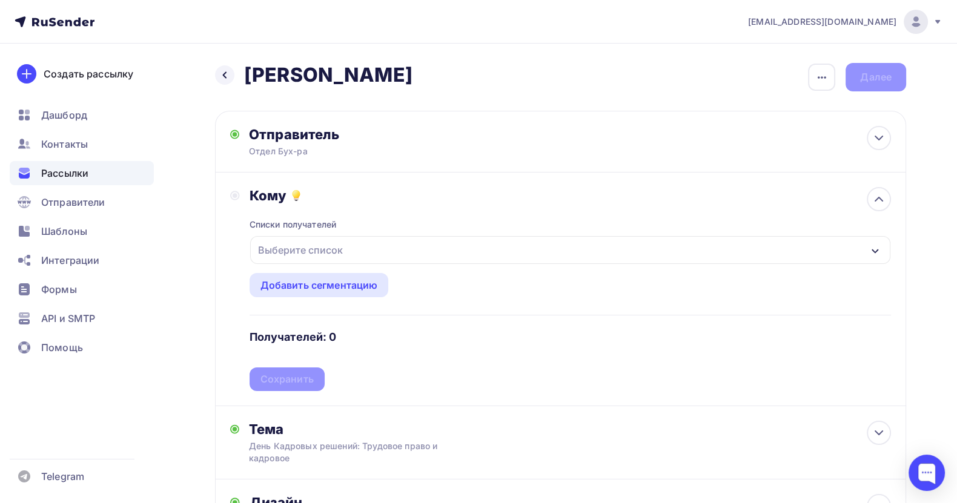
click at [303, 242] on div "Выберите список" at bounding box center [300, 250] width 94 height 22
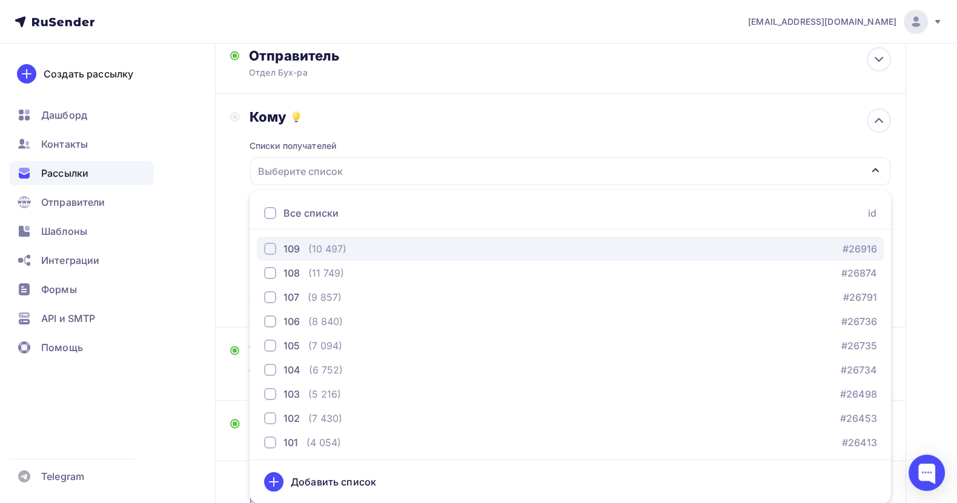
click at [339, 248] on div "(10 497)" at bounding box center [327, 249] width 38 height 15
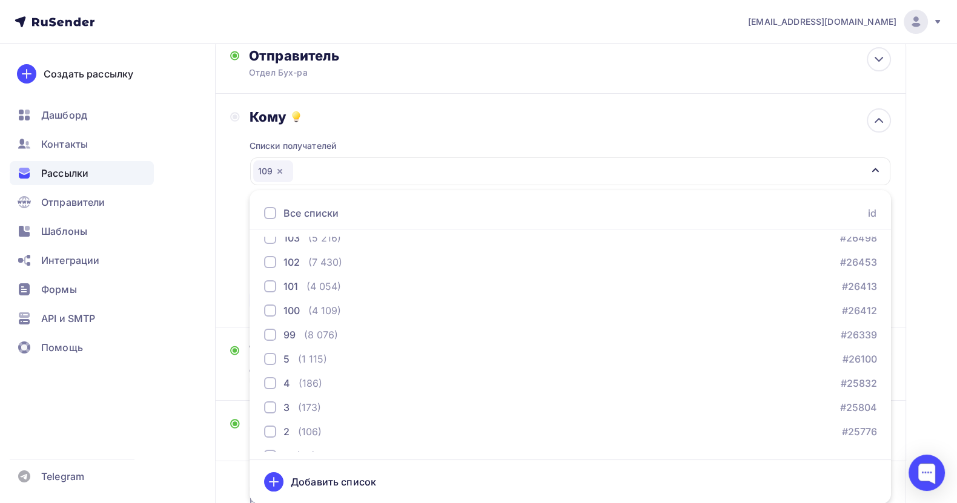
scroll to position [182, 0]
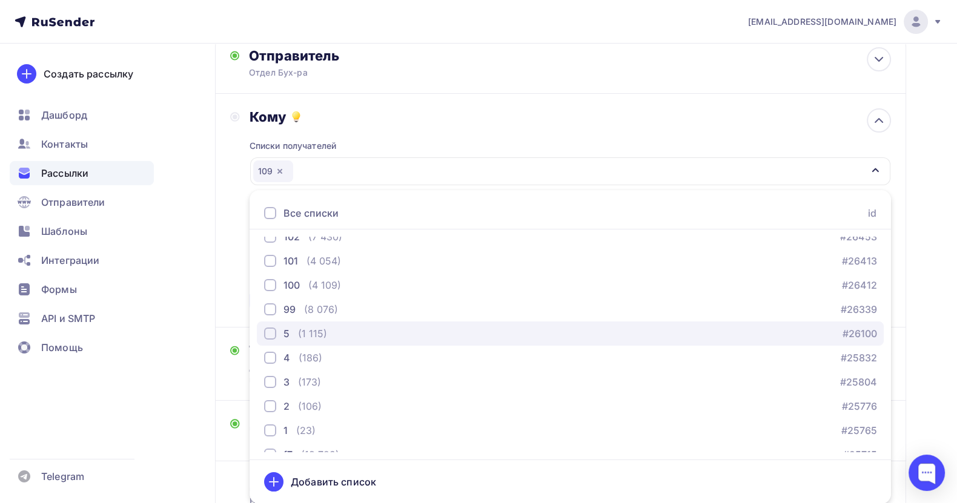
click at [435, 326] on div "5 (1 115) #26100" at bounding box center [570, 333] width 612 height 15
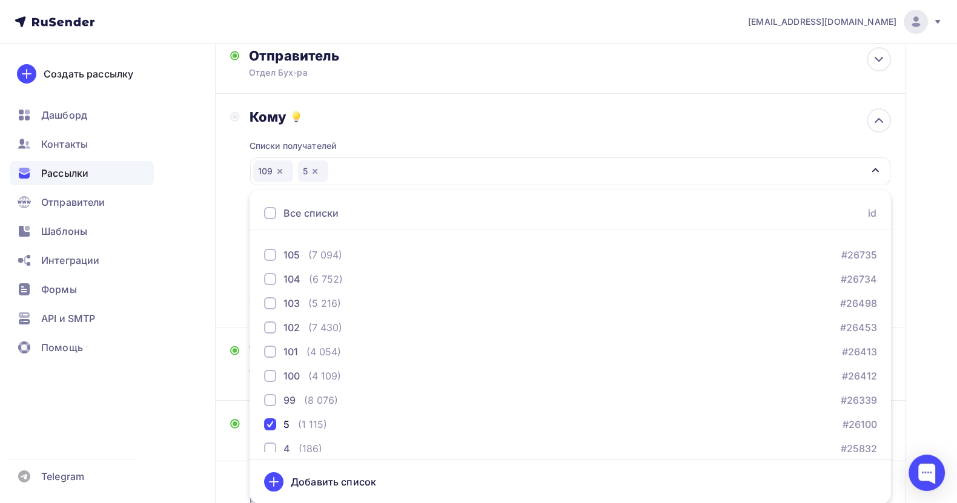
click at [849, 272] on div "Назад Копия [PERSON_NAME] [PERSON_NAME] Закончить позже Переименовать рассылку …" at bounding box center [478, 283] width 957 height 636
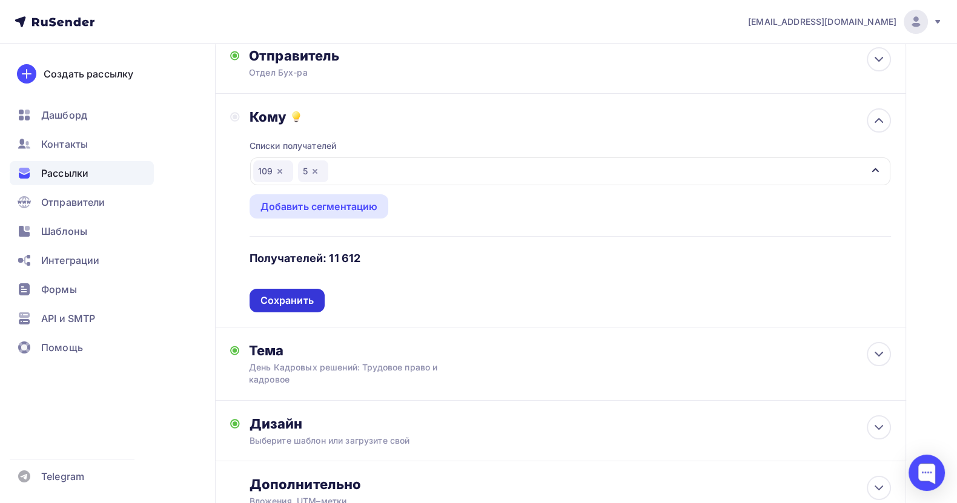
click at [298, 294] on div "Сохранить" at bounding box center [286, 301] width 53 height 14
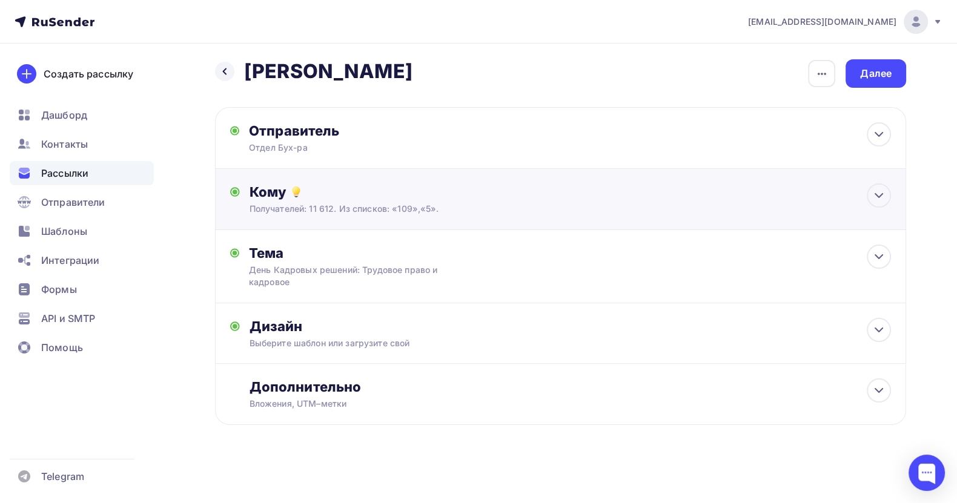
scroll to position [3, 0]
click at [849, 255] on icon at bounding box center [878, 257] width 15 height 15
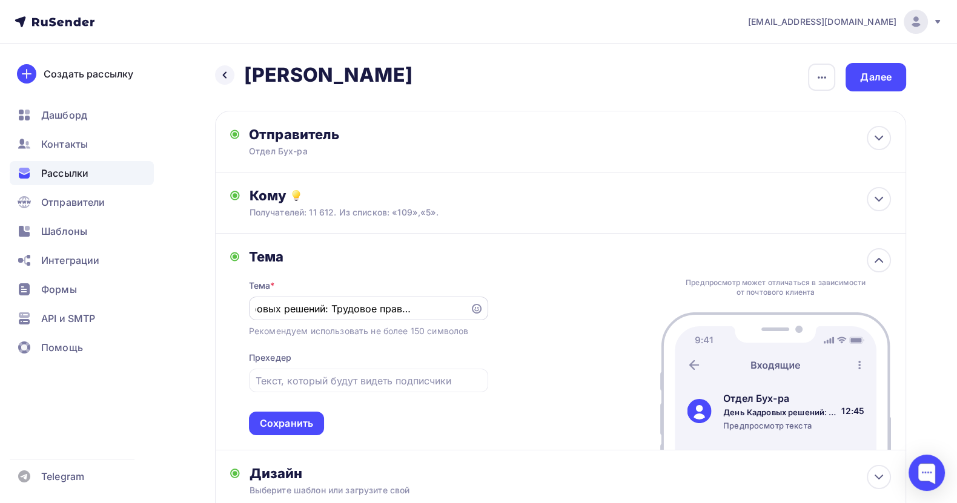
scroll to position [0, 0]
drag, startPoint x: 466, startPoint y: 305, endPoint x: 254, endPoint y: 305, distance: 211.9
click at [254, 305] on div "День Кадровых решений: Трудовое право и кадровое" at bounding box center [368, 309] width 239 height 24
click at [254, 306] on div "День Кадровых решений: Трудовое право и кадровое" at bounding box center [368, 309] width 239 height 24
drag, startPoint x: 254, startPoint y: 305, endPoint x: 441, endPoint y: 305, distance: 186.5
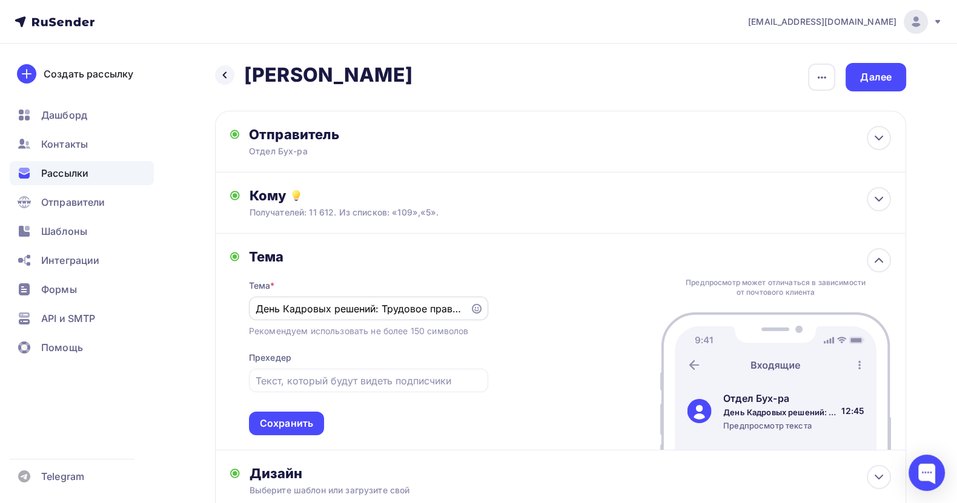
click at [441, 305] on div "День Кадровых решений: Трудовое право и кадровое" at bounding box center [368, 309] width 239 height 24
drag, startPoint x: 377, startPoint y: 302, endPoint x: 499, endPoint y: 309, distance: 122.5
click at [499, 309] on div "Тема Тема * День Кадровых решений: Трудовое право и кадровое Рекомендуем исполь…" at bounding box center [560, 342] width 691 height 217
drag, startPoint x: 457, startPoint y: 309, endPoint x: 161, endPoint y: 311, distance: 296.1
click at [161, 311] on div "[EMAIL_ADDRESS][DOMAIN_NAME] Аккаунт Тарифы Выйти Создать рассылку [GEOGRAPHIC_…" at bounding box center [478, 325] width 957 height 650
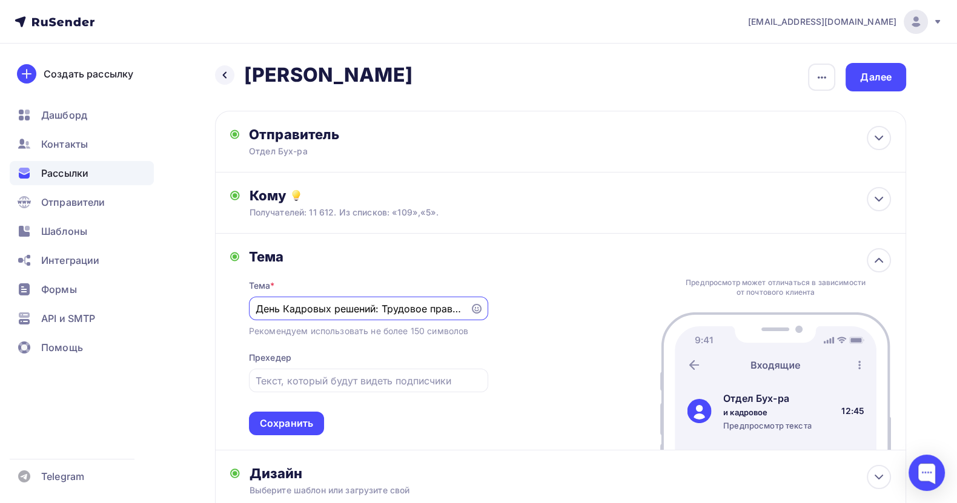
type input "и кадровое"
drag, startPoint x: 331, startPoint y: 311, endPoint x: 248, endPoint y: 311, distance: 82.9
click at [248, 311] on div "Тема Тема * и кадровое Рекомендуем использовать не более 150 символов Прехедер …" at bounding box center [359, 341] width 258 height 187
paste input "[PERSON_NAME]: в 2026 году ? Адаптируем бизнес к изменениям уже сейчас"
drag, startPoint x: 309, startPoint y: 305, endPoint x: 216, endPoint y: 305, distance: 92.6
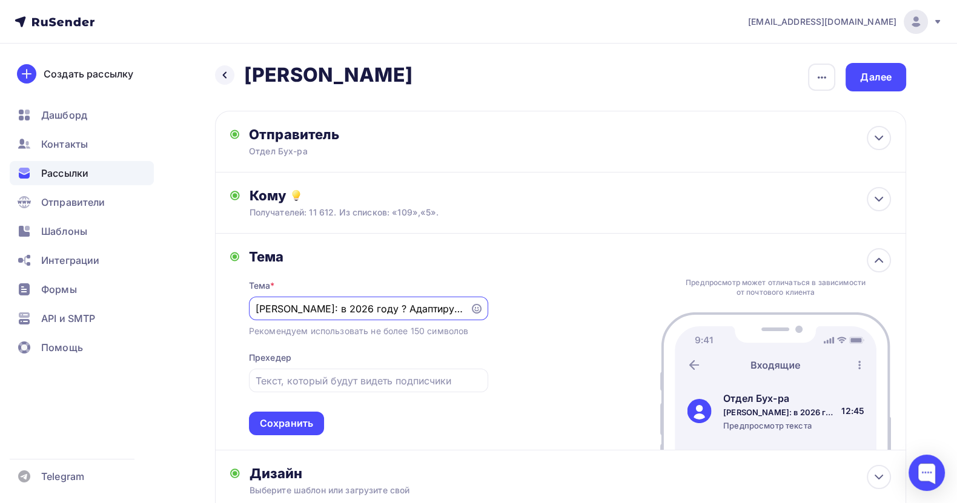
click at [216, 305] on div "[PERSON_NAME] * [PERSON_NAME]: в 2026 году ? Адаптируем бизнес к изменениям уже…" at bounding box center [560, 342] width 691 height 217
click at [259, 307] on input "[PERSON_NAME]: в 2026 году ? Адаптируем бизнес к изменениям уже сейчас" at bounding box center [358, 309] width 207 height 15
click at [256, 304] on input "[PERSON_NAME]: в 2026 году ? Адаптируем бизнес к изменениям уже сейчас" at bounding box center [358, 309] width 207 height 15
drag, startPoint x: 269, startPoint y: 306, endPoint x: 320, endPoint y: 306, distance: 50.3
click at [320, 306] on input "ГЛ БУХГАЛТЕРОтмена УСН: в 2026 году ? Адаптируем бизнес к изменениям уже сейчас" at bounding box center [358, 309] width 207 height 15
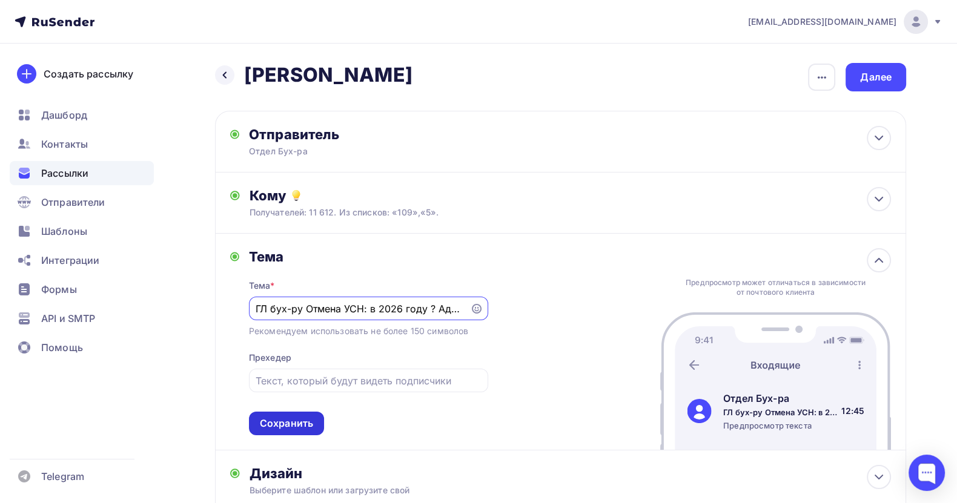
type input "ГЛ бух-ру Отмена УСН: в 2026 году ? Адаптируем бизнес к изменениям уже сейчас"
click at [288, 421] on div "Сохранить" at bounding box center [286, 424] width 53 height 14
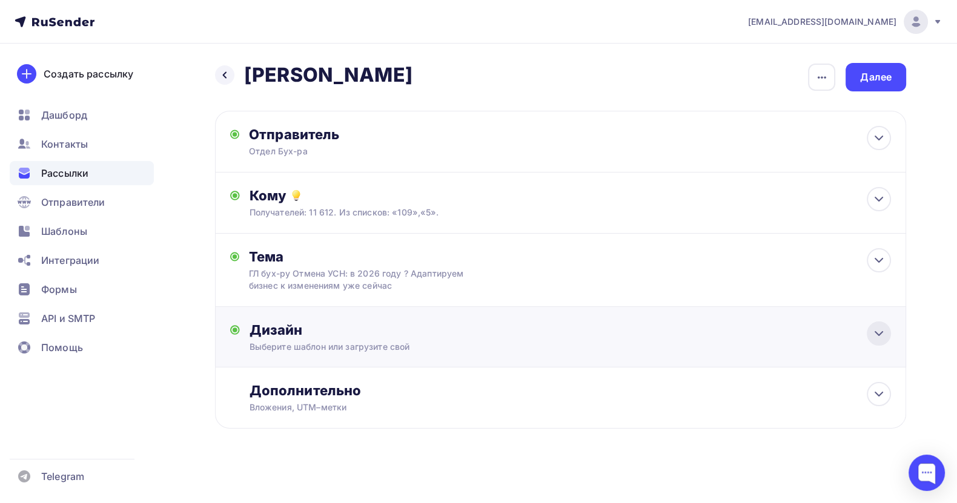
click at [849, 340] on icon at bounding box center [878, 333] width 15 height 15
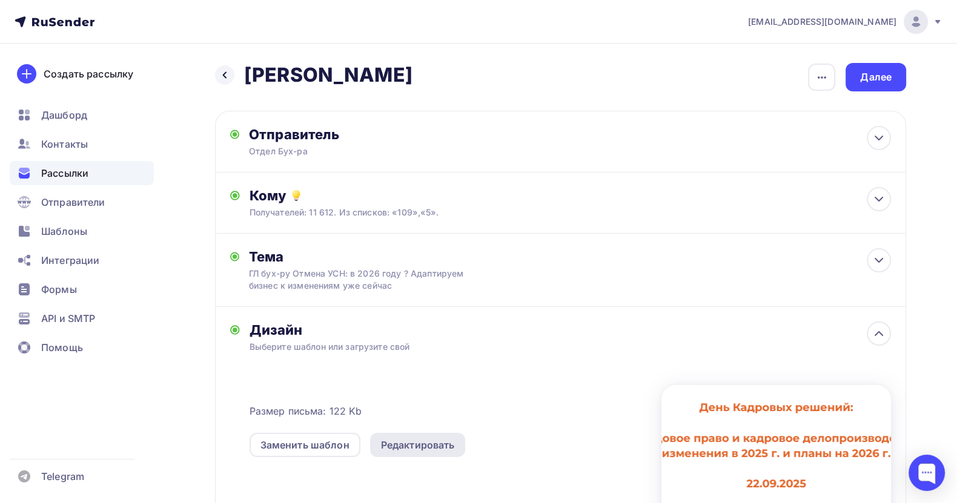
click at [420, 439] on div "Редактировать" at bounding box center [418, 445] width 74 height 15
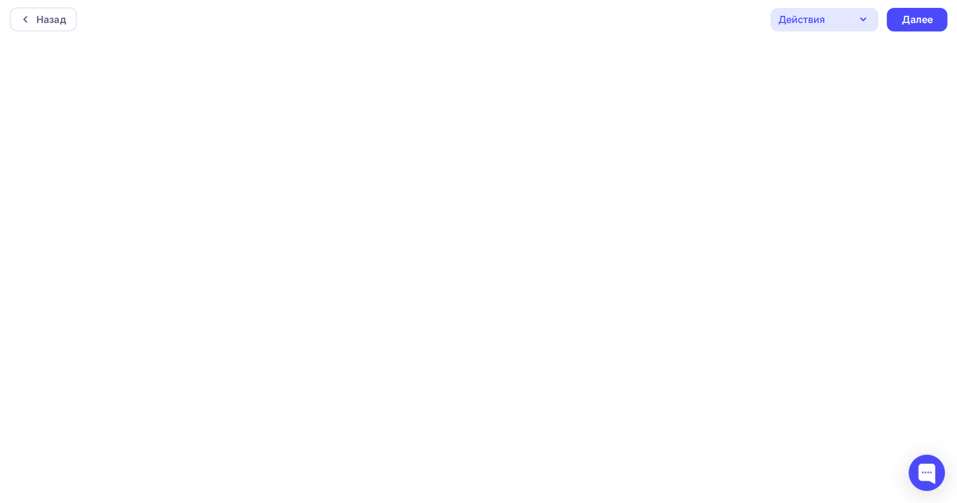
scroll to position [3, 0]
click at [849, 16] on div "Далее" at bounding box center [916, 19] width 31 height 14
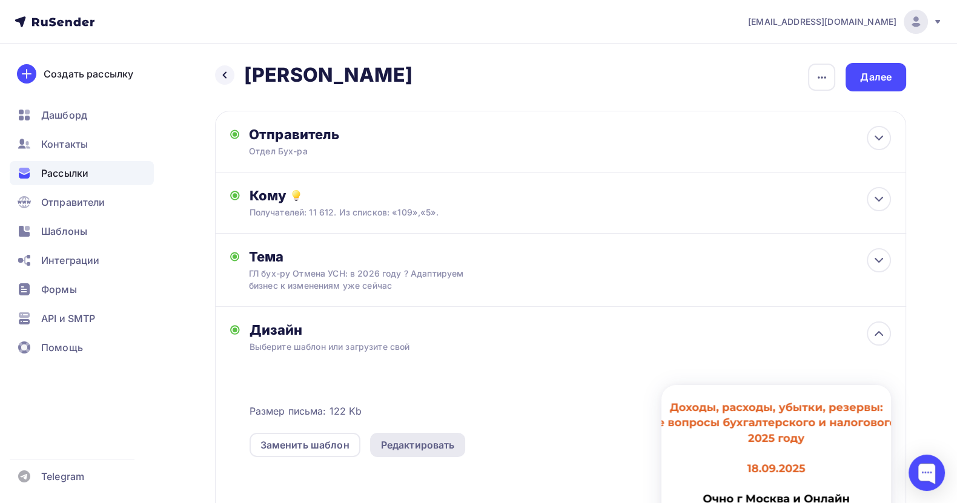
click at [421, 440] on div "Редактировать" at bounding box center [418, 445] width 74 height 15
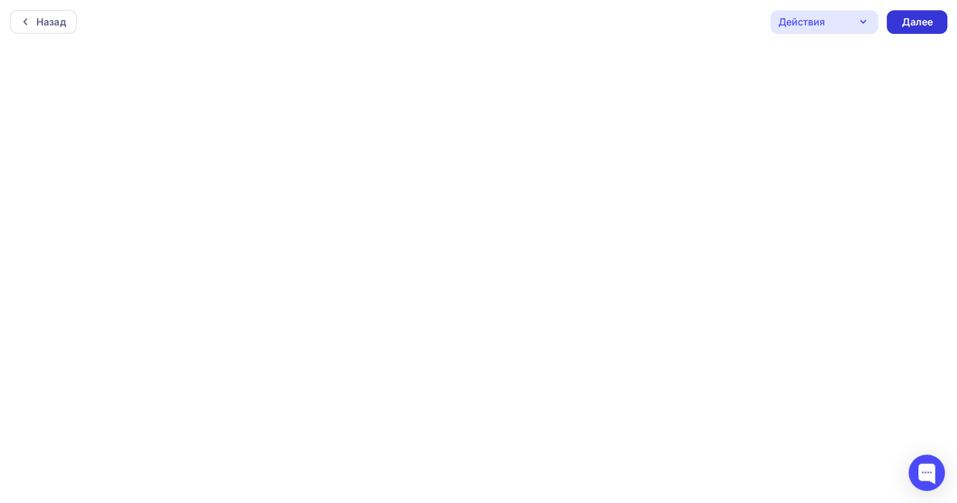
click at [849, 23] on div "Далее" at bounding box center [916, 22] width 61 height 24
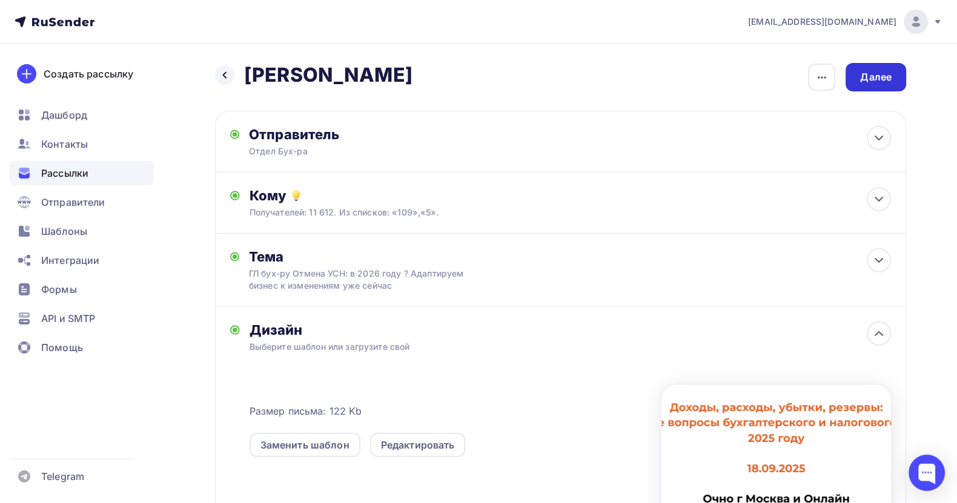
click at [849, 76] on div "Далее" at bounding box center [875, 77] width 31 height 14
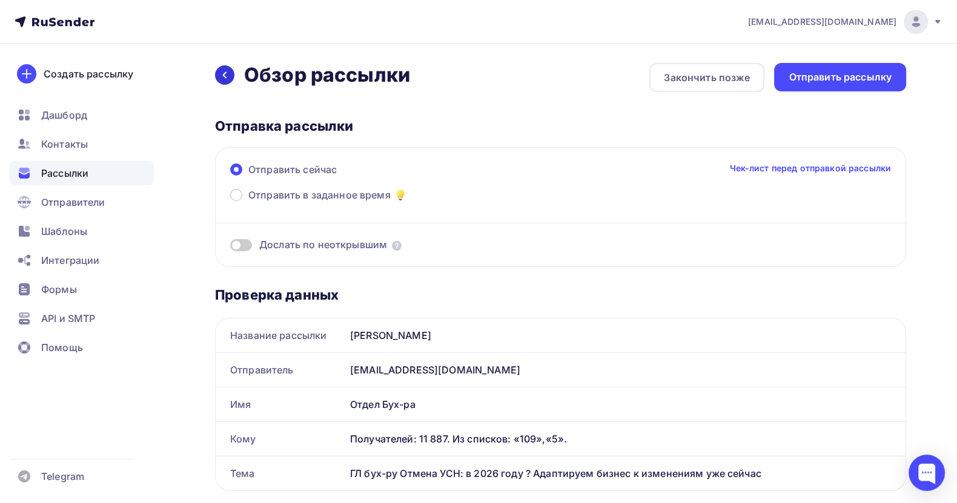
click at [226, 75] on icon at bounding box center [225, 75] width 10 height 10
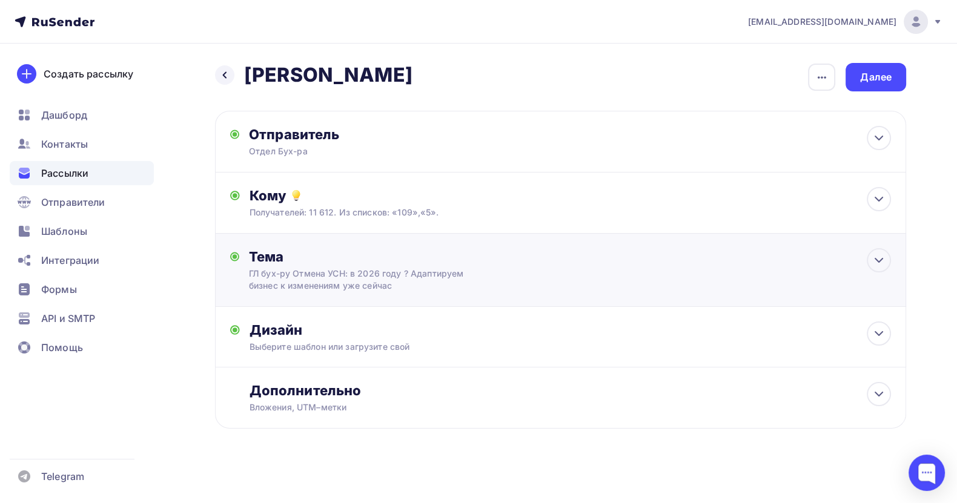
click at [849, 264] on icon at bounding box center [878, 260] width 15 height 15
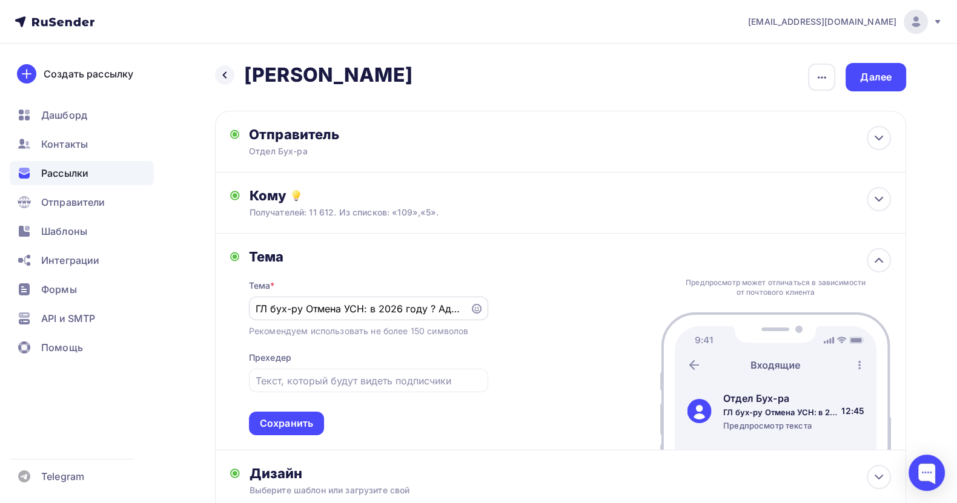
drag, startPoint x: 465, startPoint y: 306, endPoint x: 264, endPoint y: 306, distance: 201.0
click at [264, 306] on div "ГЛ бух-ру Отмена УСН: в 2026 году ? Адаптируем бизнес к изменениям уже сейчас" at bounding box center [368, 309] width 239 height 24
drag, startPoint x: 305, startPoint y: 306, endPoint x: 523, endPoint y: 311, distance: 218.0
click at [523, 311] on div "Тема Тема * ГЛ бух-ру Отмена УСН: в 2026 году ? Адаптируем бизнес к изменениям …" at bounding box center [560, 342] width 691 height 217
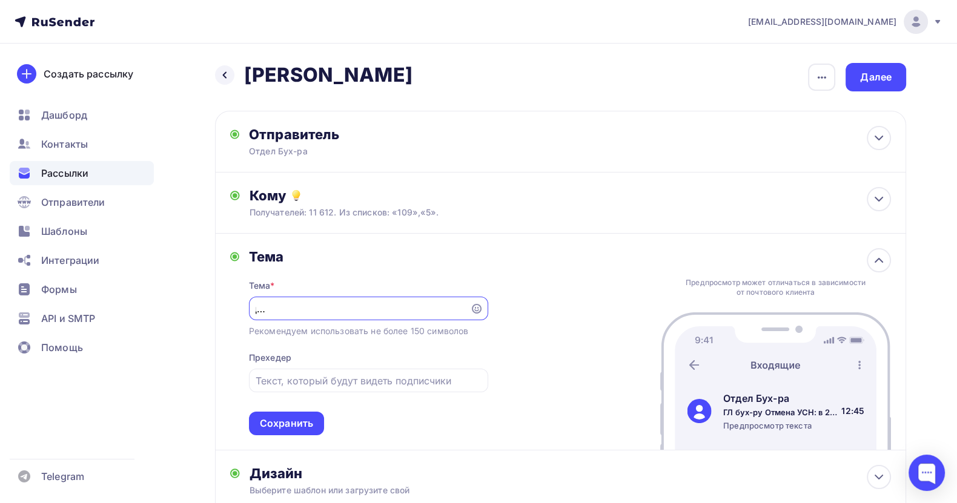
paste input "оходы, расходы, убытки, резервы"
type input "ГЛ бух-ру Доходы, расходы, убытки, резервы"
click at [849, 73] on div "Далее" at bounding box center [875, 77] width 31 height 14
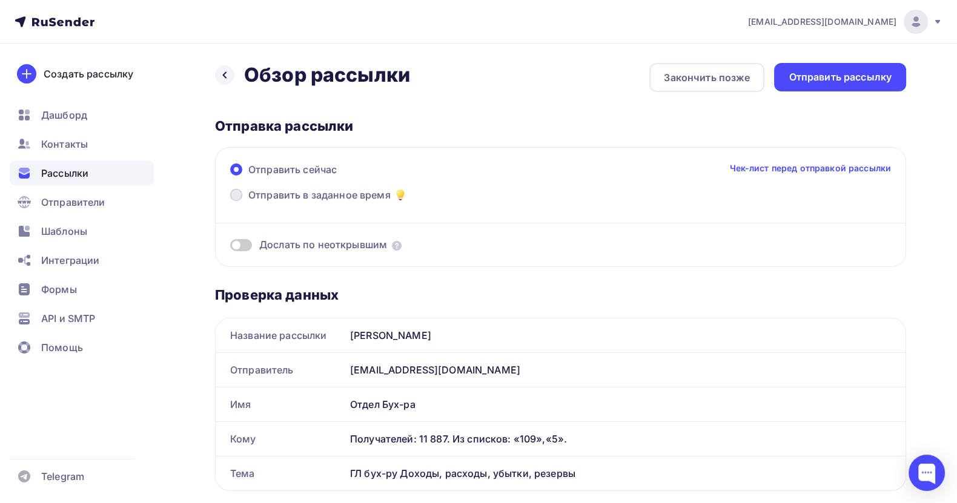
click at [346, 194] on span "Отправить в заданное время" at bounding box center [319, 195] width 142 height 15
click at [248, 202] on input "Отправить в заданное время" at bounding box center [248, 202] width 0 height 0
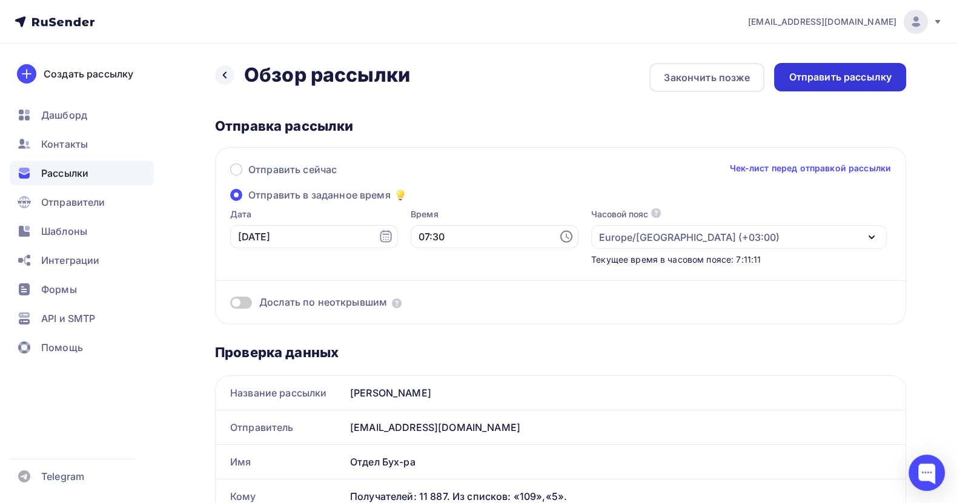
drag, startPoint x: 834, startPoint y: 95, endPoint x: 843, endPoint y: 85, distance: 13.7
drag, startPoint x: 843, startPoint y: 85, endPoint x: 815, endPoint y: 76, distance: 29.7
click at [815, 76] on div "Отправить рассылку" at bounding box center [839, 77] width 103 height 14
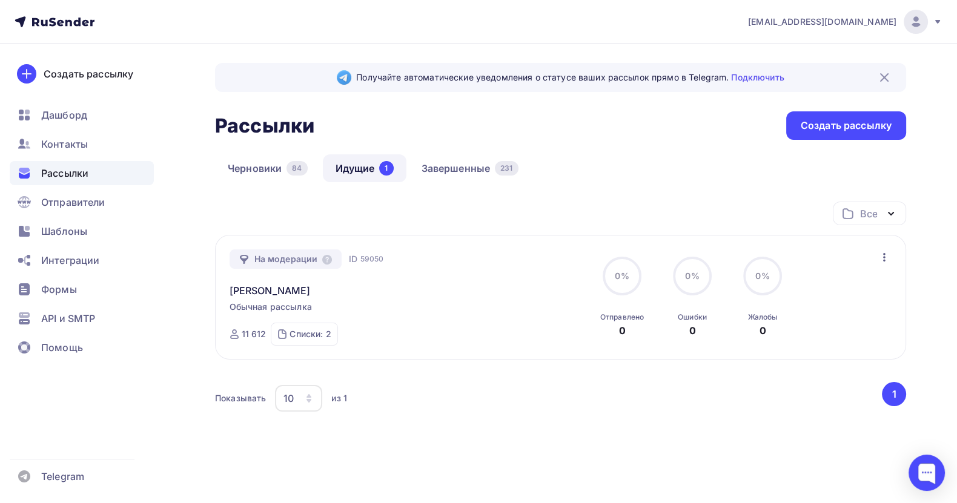
click at [883, 255] on icon "button" at bounding box center [884, 257] width 15 height 15
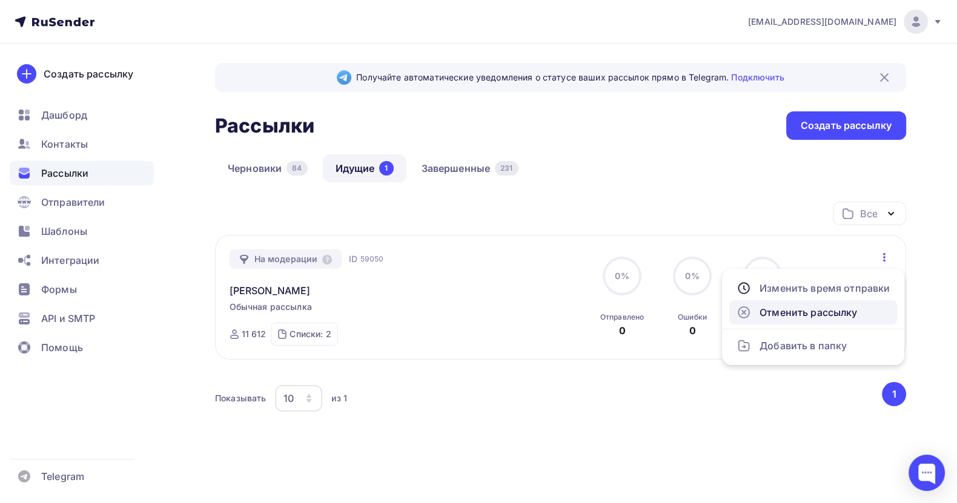
click at [808, 305] on div "Отменить рассылку" at bounding box center [812, 312] width 153 height 15
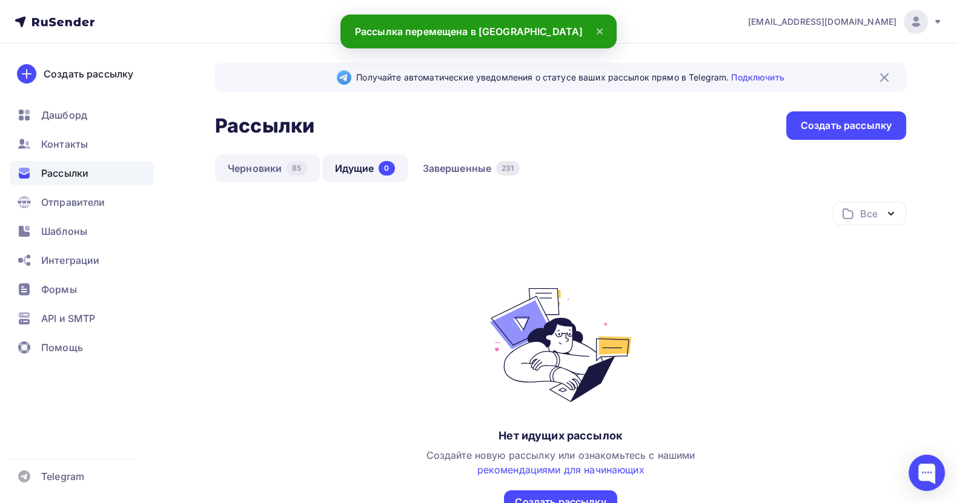
click at [261, 162] on link "Черновики 85" at bounding box center [267, 168] width 105 height 28
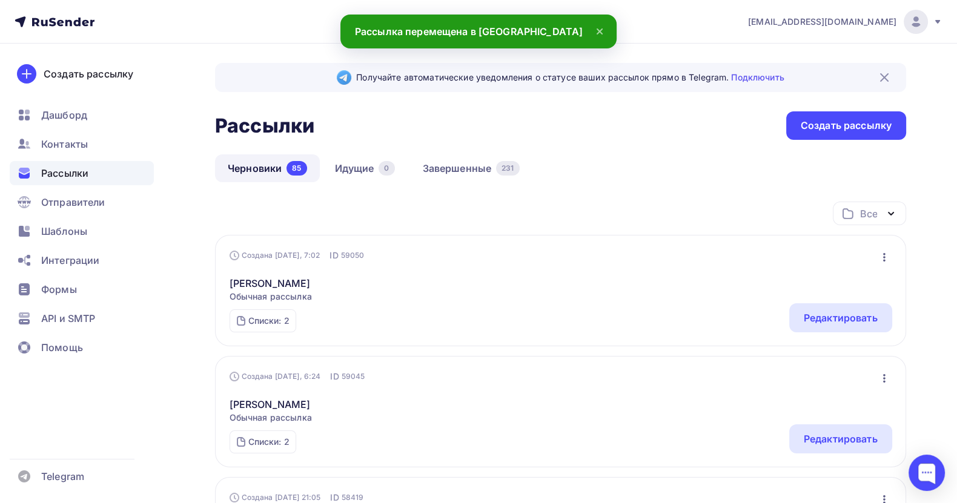
click at [513, 300] on div "Копия андреева Обычная рассылка Редактировать Копировать Добавить в папку Удали…" at bounding box center [560, 282] width 662 height 41
click at [828, 313] on div "Редактировать" at bounding box center [840, 318] width 74 height 15
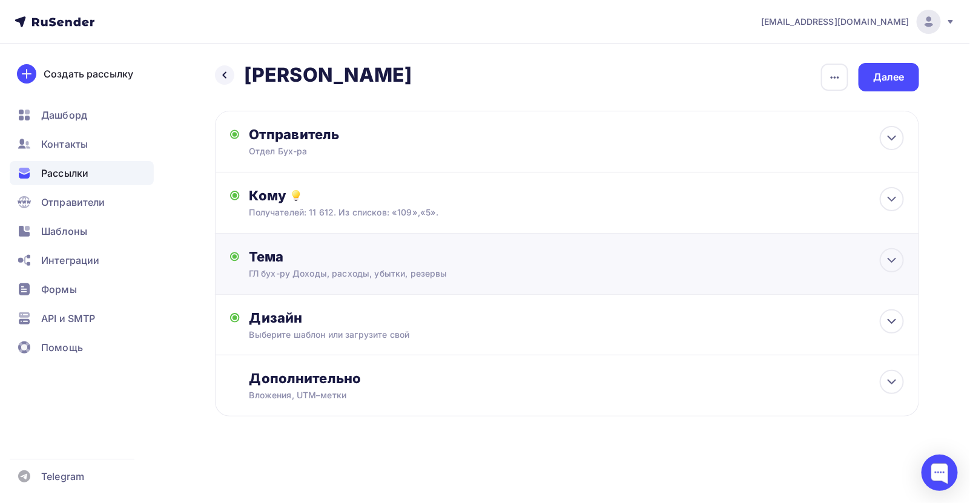
drag, startPoint x: 464, startPoint y: 271, endPoint x: 291, endPoint y: 274, distance: 172.6
click at [291, 274] on div "ГЛ бух-ру Доходы, расходы, убытки, резервы" at bounding box center [357, 274] width 216 height 12
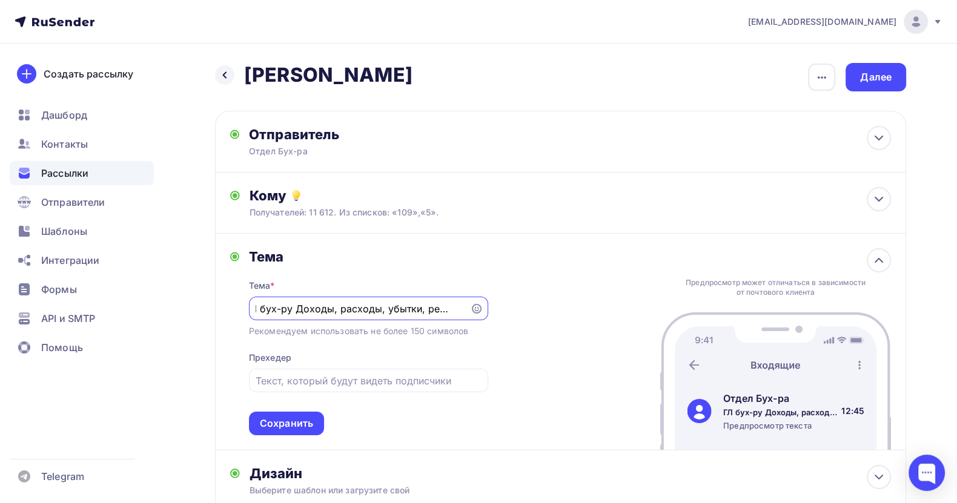
drag, startPoint x: 294, startPoint y: 307, endPoint x: 507, endPoint y: 307, distance: 213.1
click at [507, 307] on div "Тема Тема * ГЛ бух-ру Доходы, расходы, убытки, резервы Рекомендуем использовать…" at bounding box center [560, 342] width 691 height 217
click at [820, 80] on icon "button" at bounding box center [821, 77] width 15 height 15
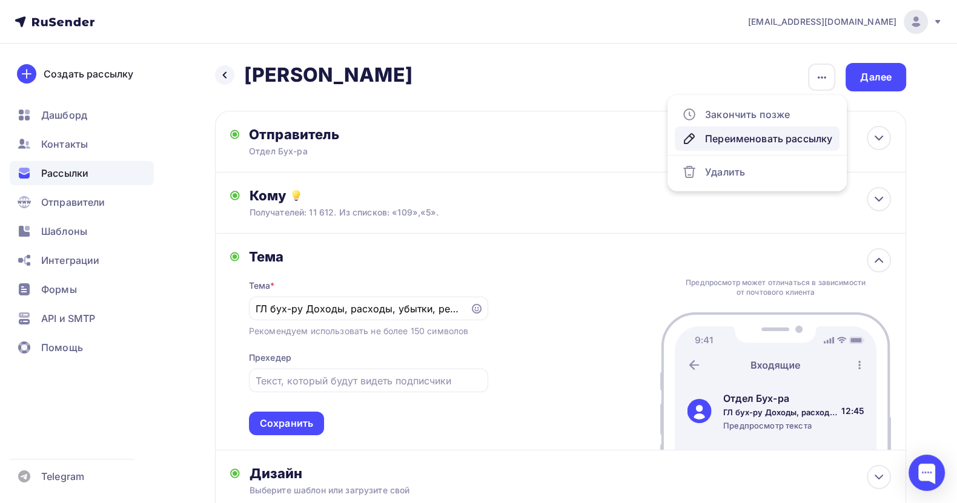
click at [740, 136] on div "Переименовать рассылку" at bounding box center [757, 138] width 150 height 15
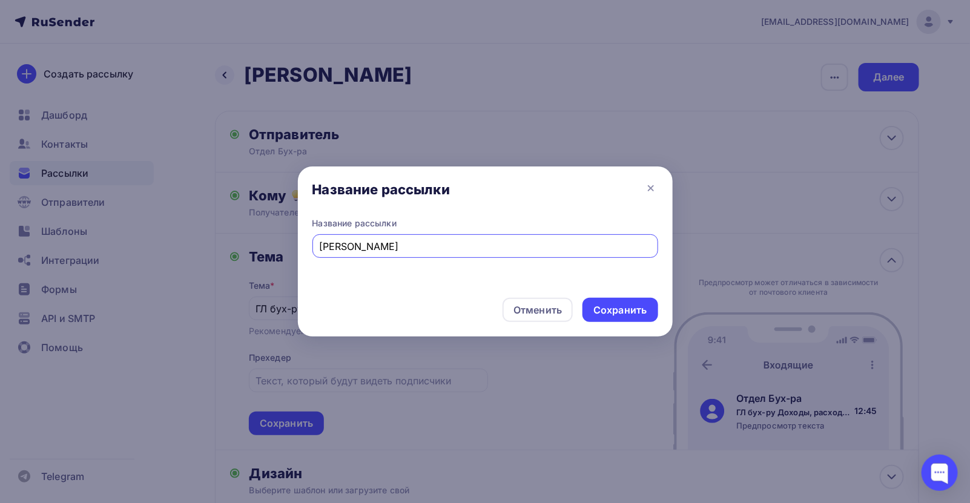
drag, startPoint x: 417, startPoint y: 242, endPoint x: 318, endPoint y: 245, distance: 98.7
click at [319, 245] on input "[PERSON_NAME]" at bounding box center [485, 246] width 332 height 15
type input "Доходы, расходы, убытки, резервы"
click at [633, 312] on div "Сохранить" at bounding box center [619, 310] width 53 height 14
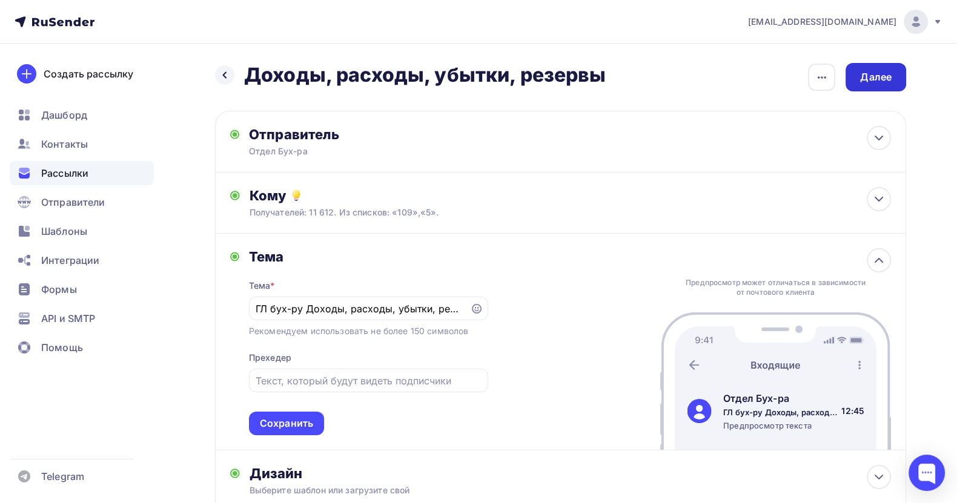
click at [864, 76] on div "Далее" at bounding box center [875, 77] width 31 height 14
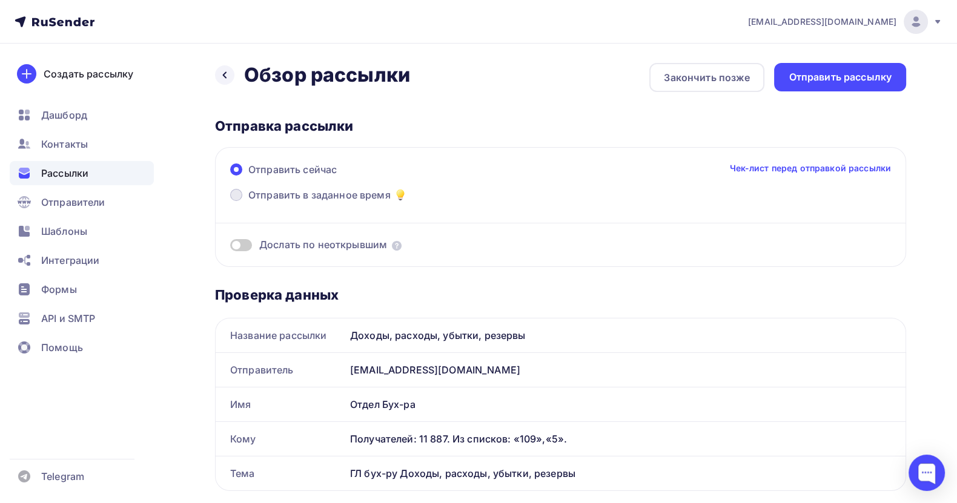
click at [308, 199] on span "Отправить в заданное время" at bounding box center [319, 195] width 142 height 15
click at [248, 202] on input "Отправить в заданное время" at bounding box center [248, 202] width 0 height 0
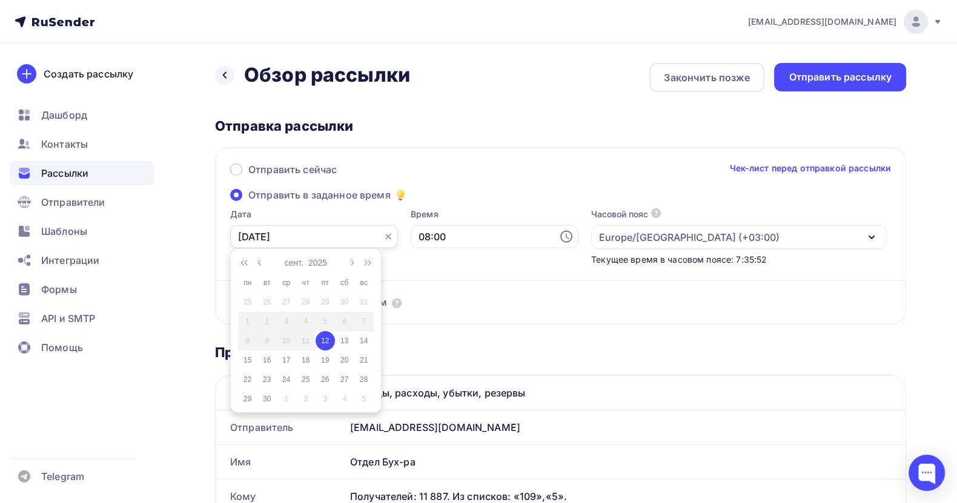
click at [277, 242] on input "[DATE]" at bounding box center [314, 236] width 168 height 23
click at [455, 228] on input "08:00" at bounding box center [494, 236] width 168 height 23
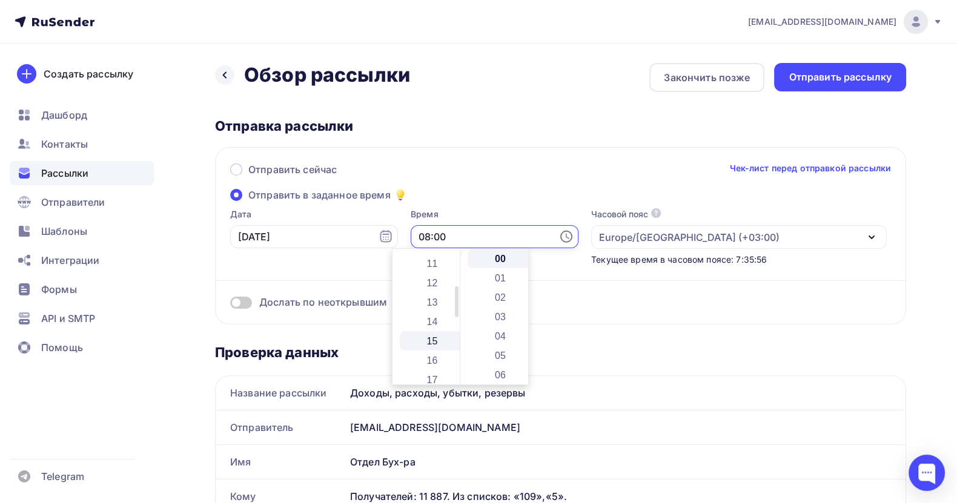
scroll to position [155, 0]
click at [430, 331] on li "12" at bounding box center [433, 335] width 67 height 19
click at [499, 312] on li "03" at bounding box center [500, 316] width 67 height 19
type input "12:03"
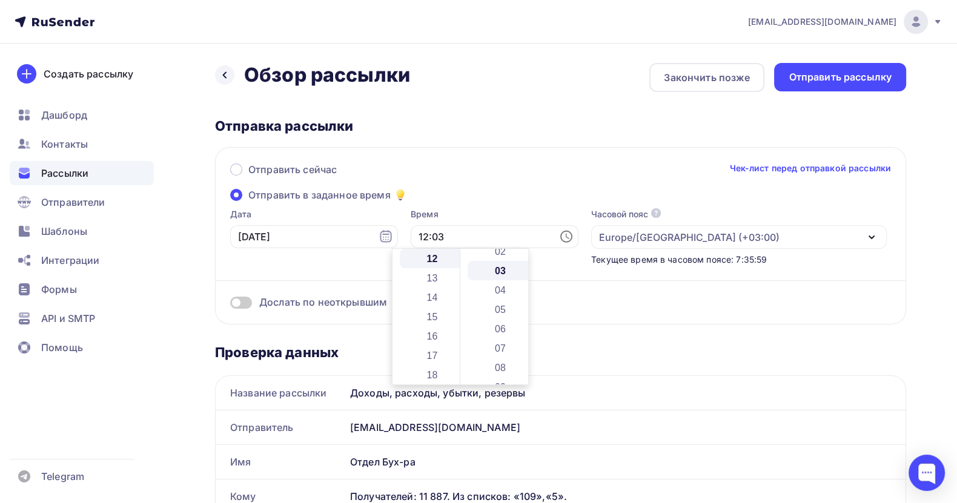
scroll to position [58, 0]
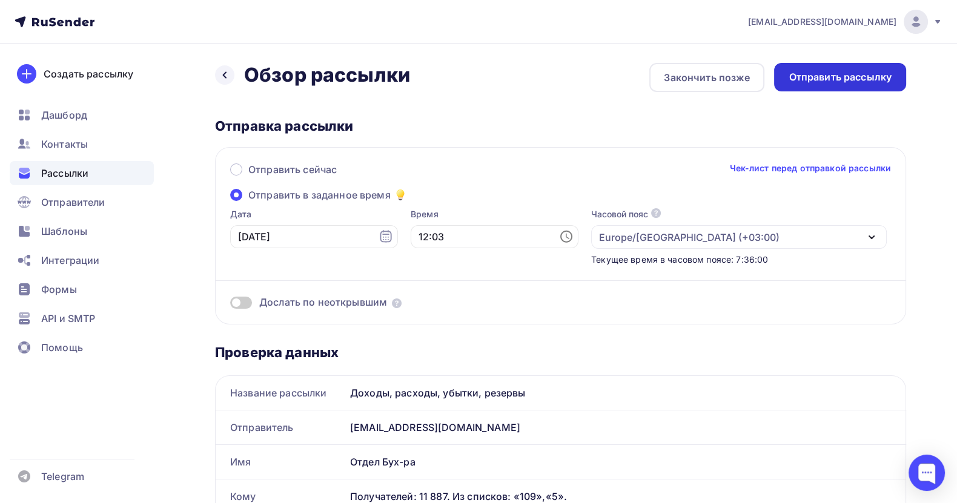
click at [842, 76] on div "Отправить рассылку" at bounding box center [839, 77] width 103 height 14
